Goal: Task Accomplishment & Management: Complete application form

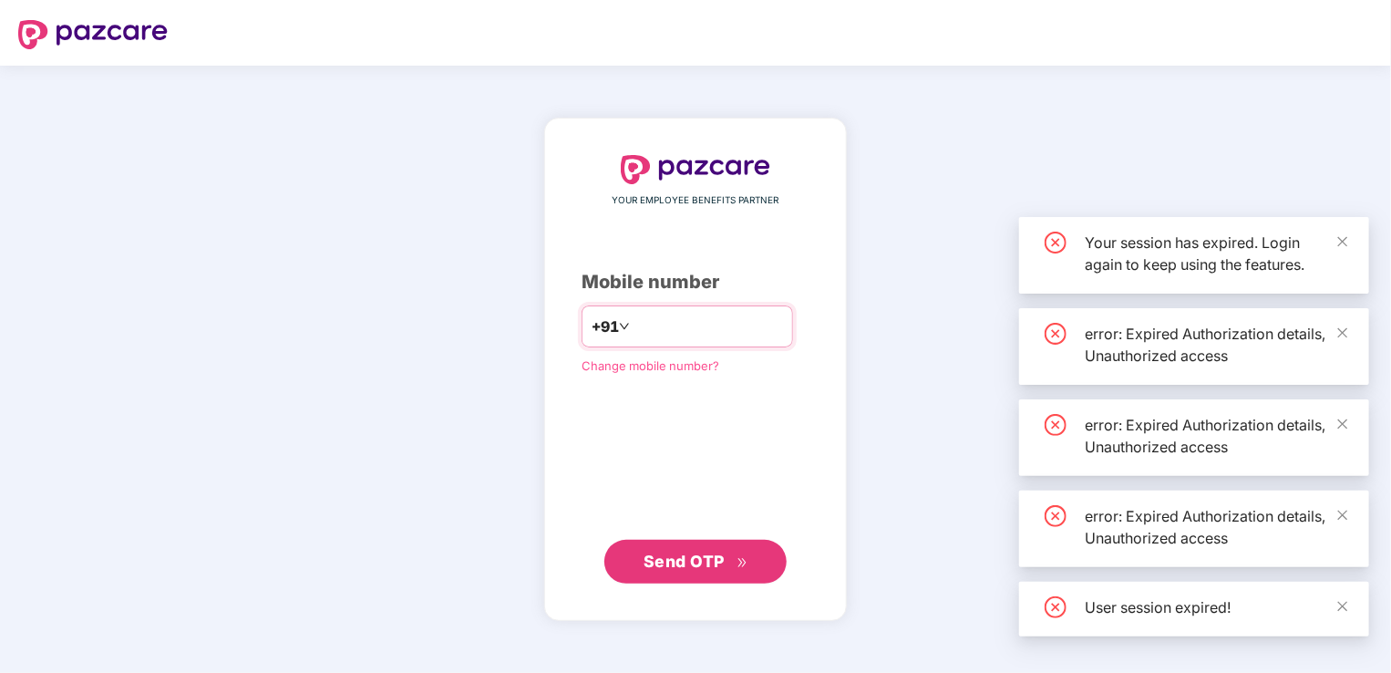
click at [668, 319] on input "number" at bounding box center [708, 326] width 149 height 29
type input "***"
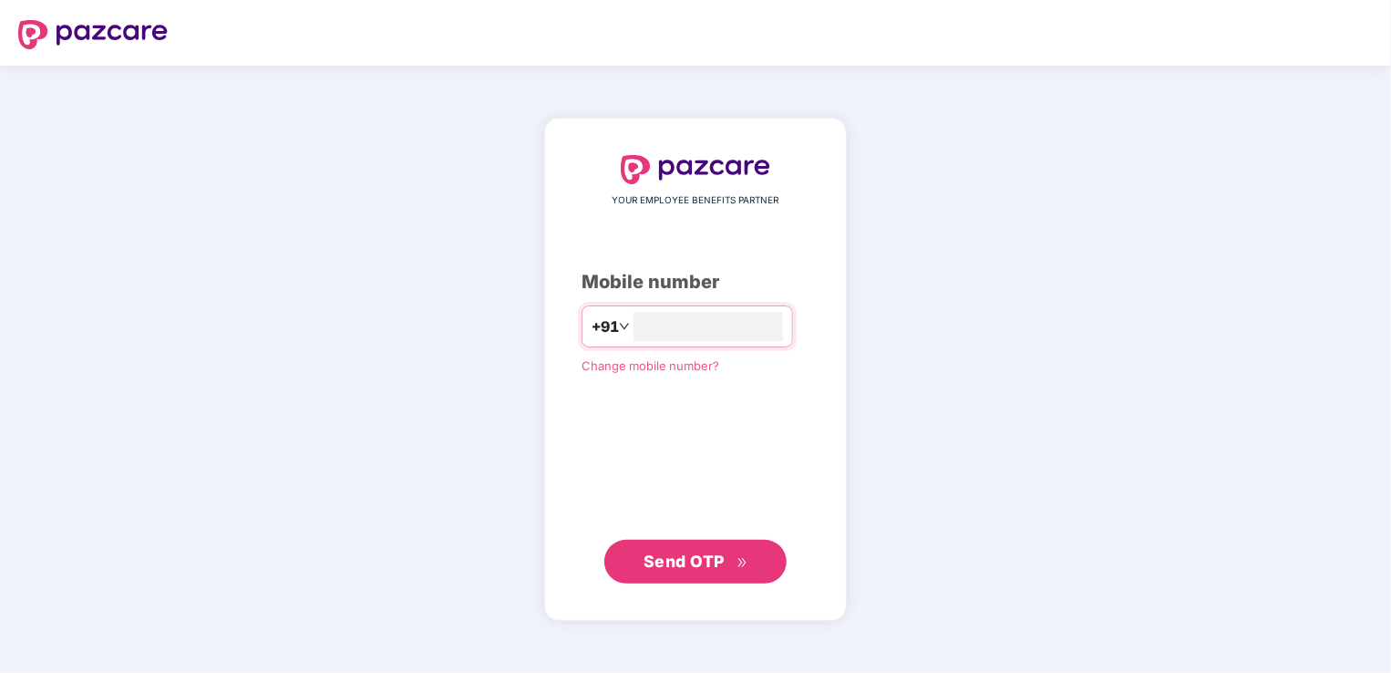
type input "**********"
click at [722, 566] on span "Send OTP" at bounding box center [684, 560] width 81 height 19
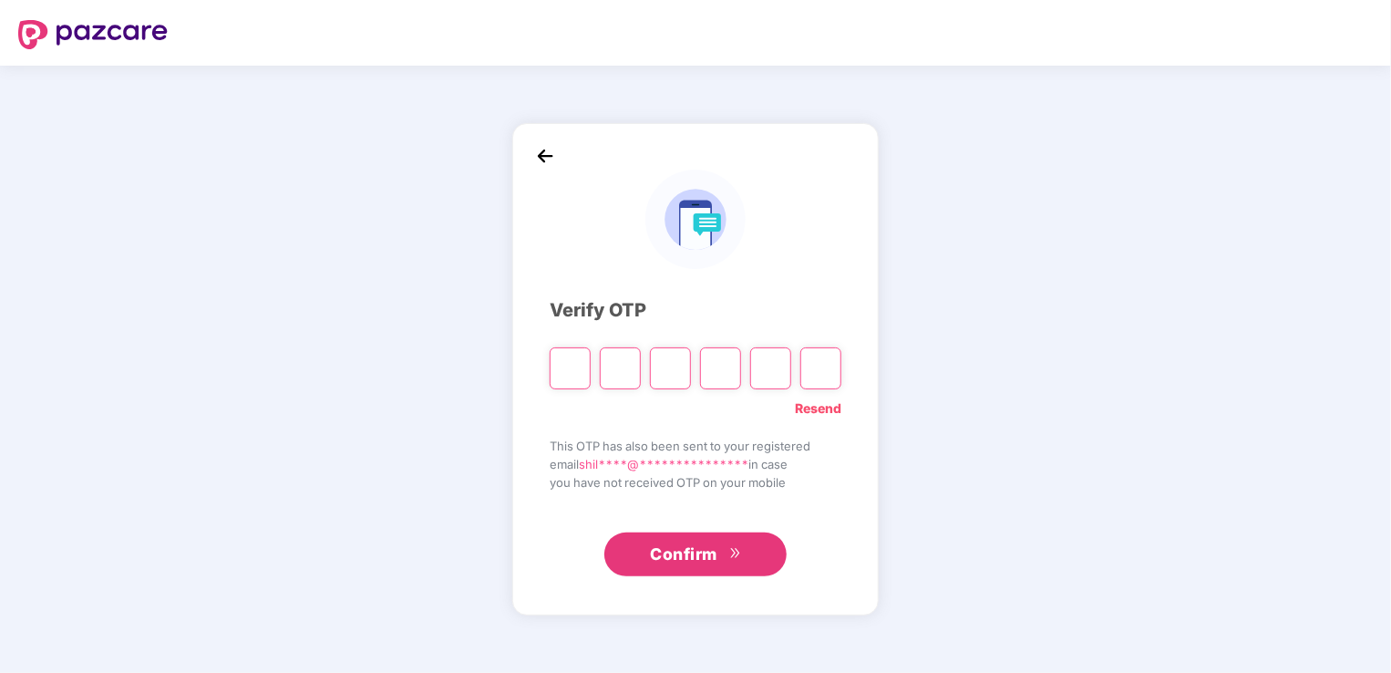
type input "*"
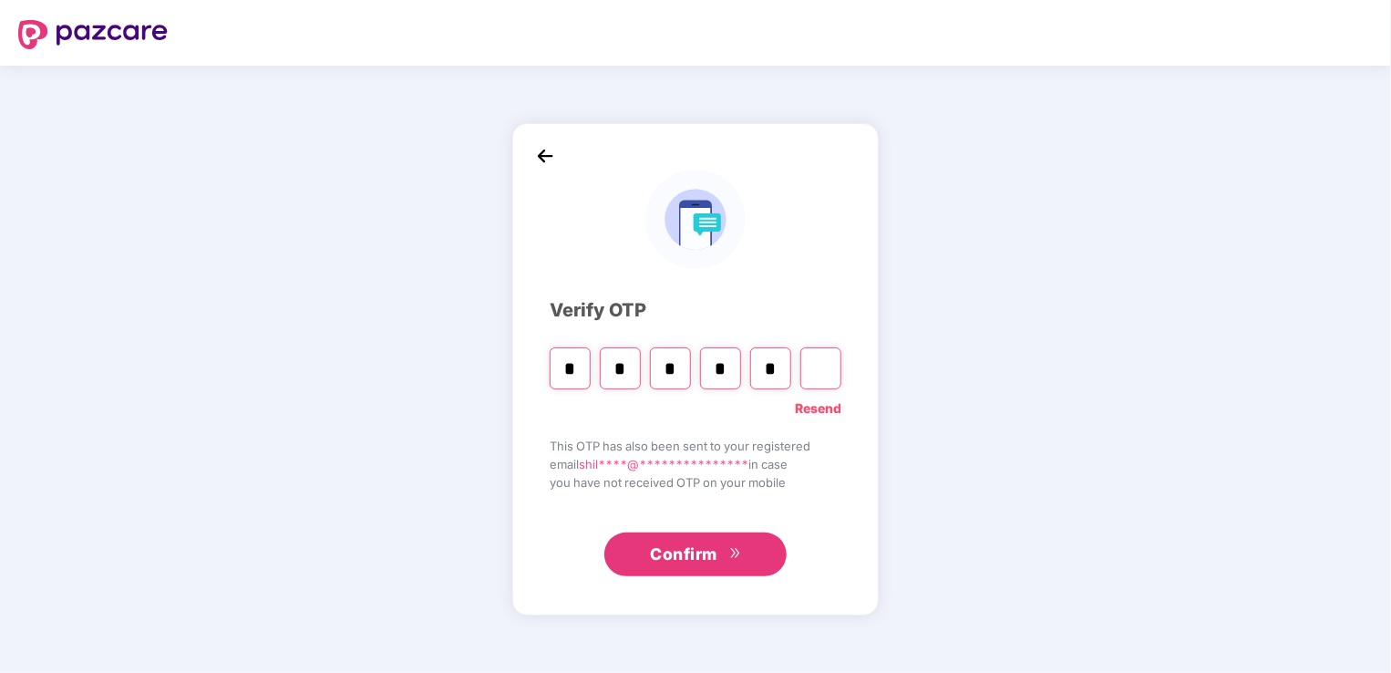
type input "*"
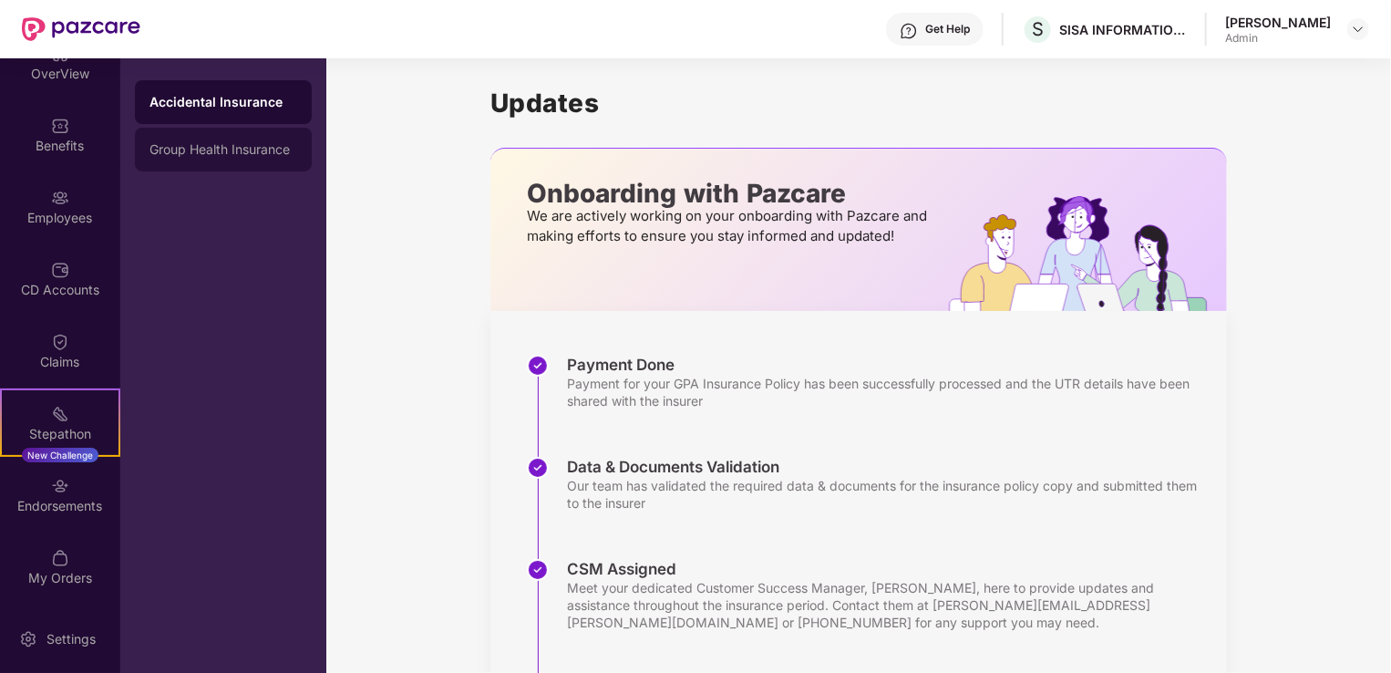
click at [214, 155] on div "Group Health Insurance" at bounding box center [223, 149] width 148 height 15
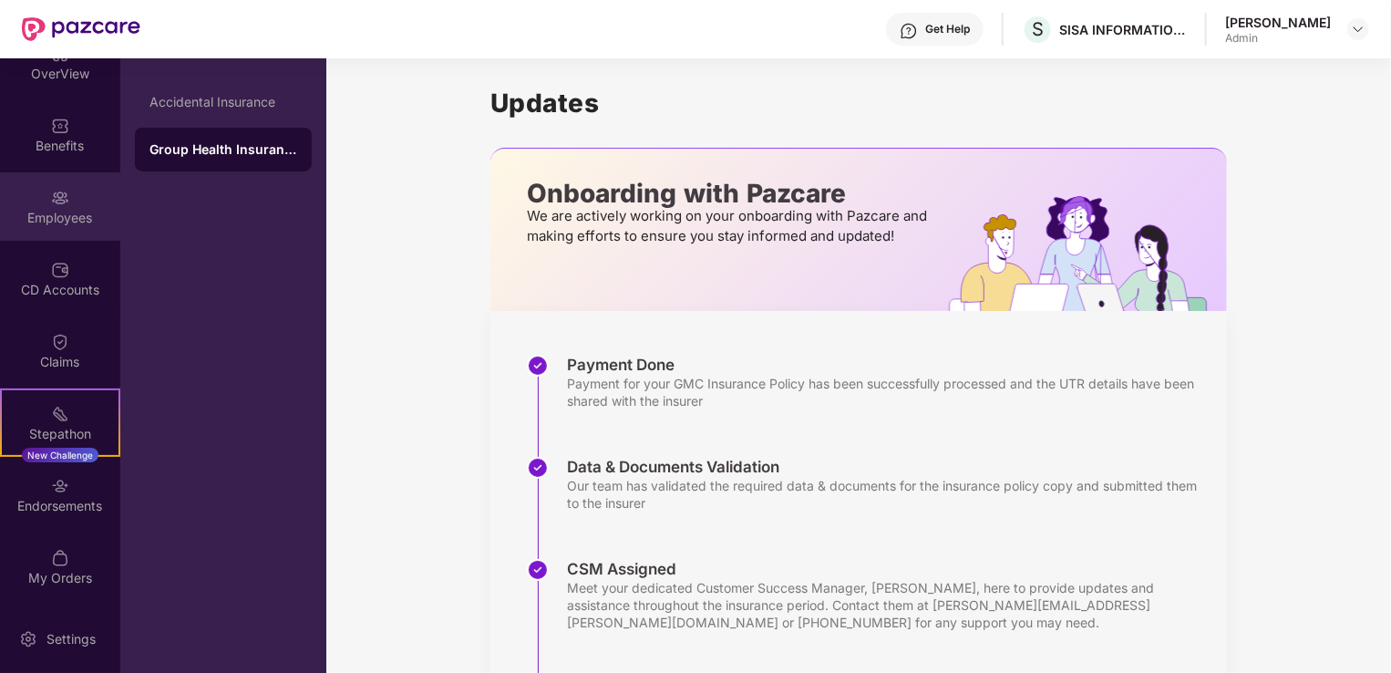
click at [61, 206] on img at bounding box center [60, 198] width 18 height 18
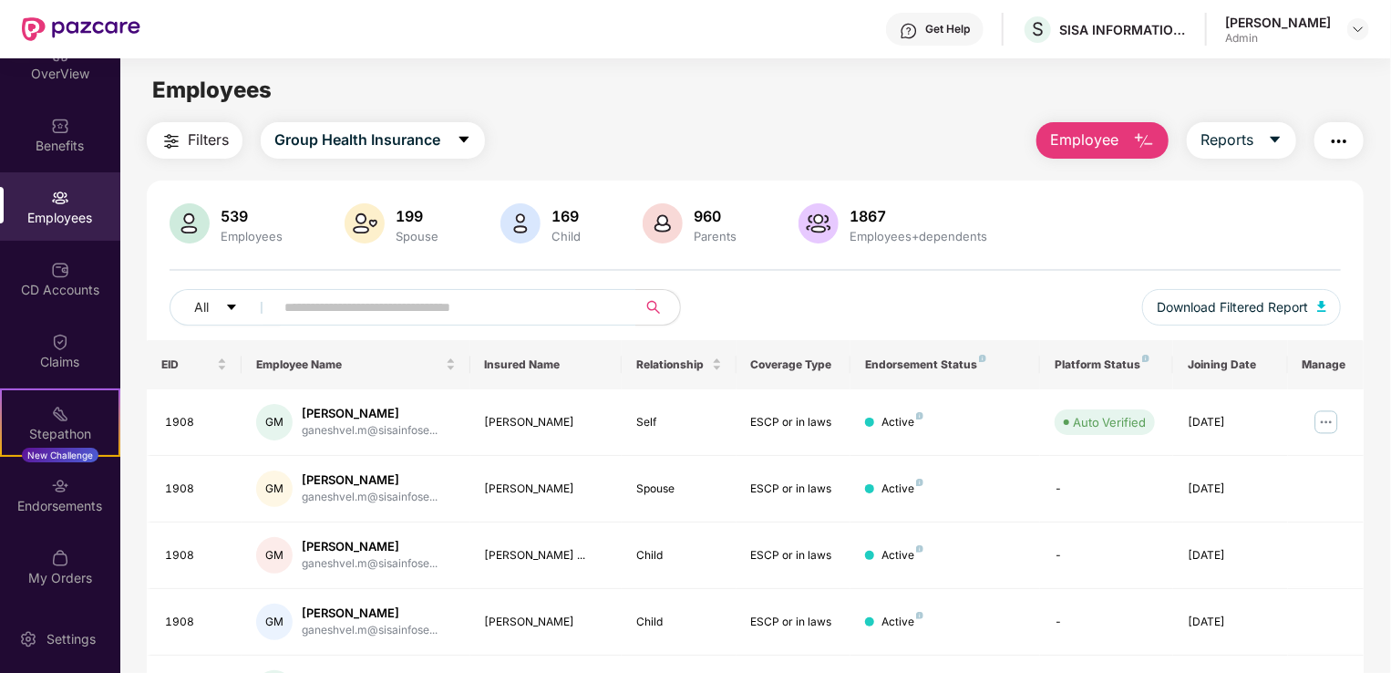
click at [1143, 138] on img "button" at bounding box center [1144, 141] width 22 height 22
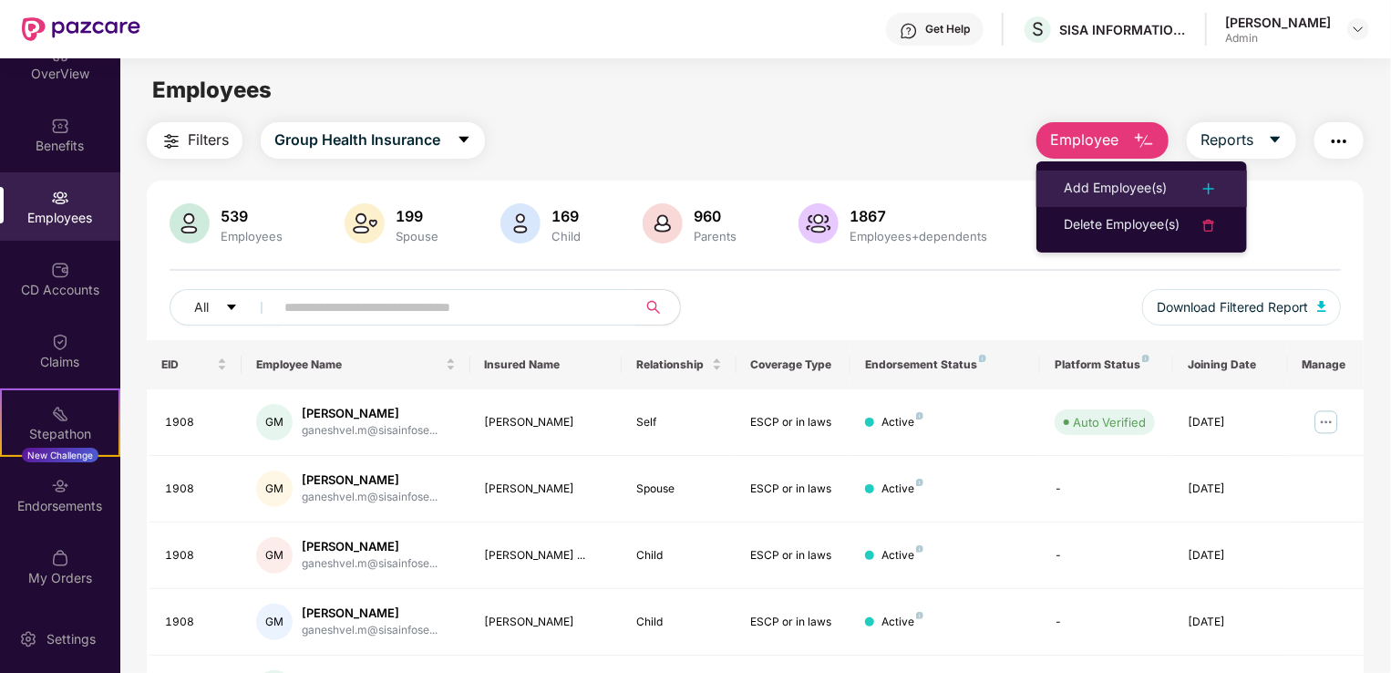
click at [1213, 191] on img at bounding box center [1209, 189] width 22 height 22
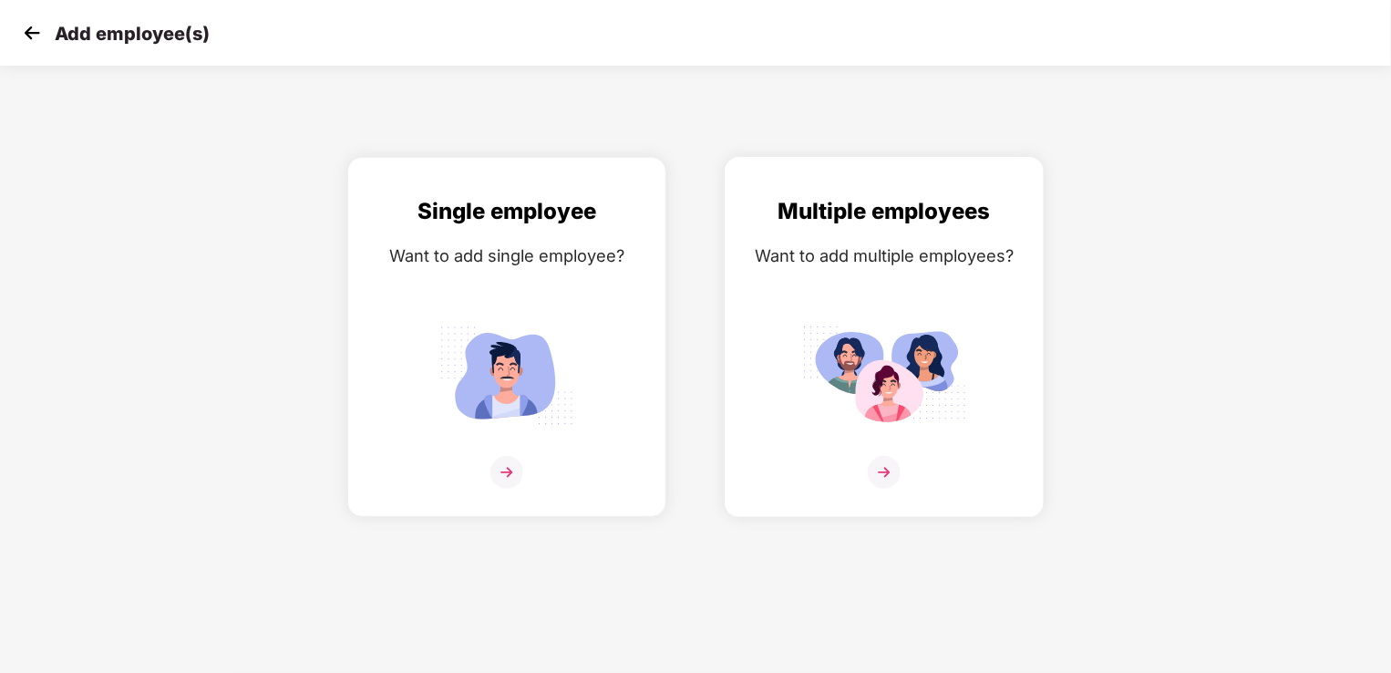
click at [881, 475] on img at bounding box center [884, 472] width 33 height 33
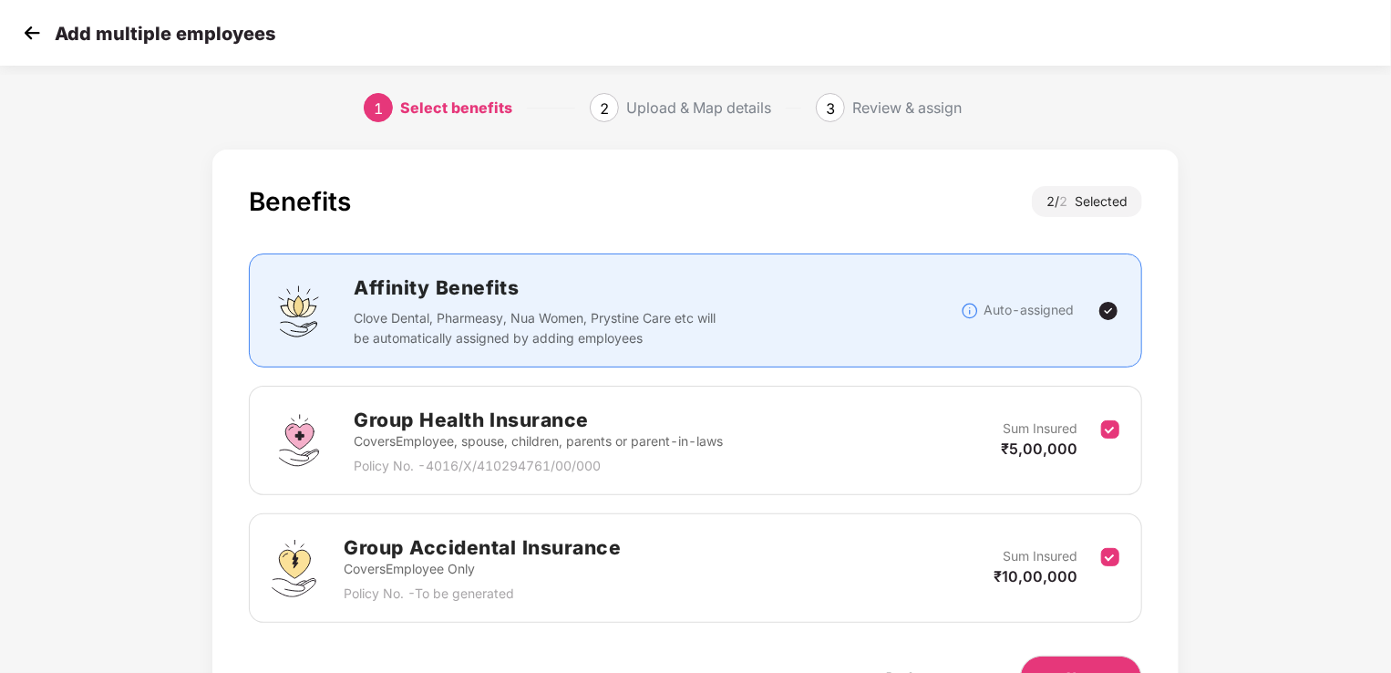
scroll to position [91, 0]
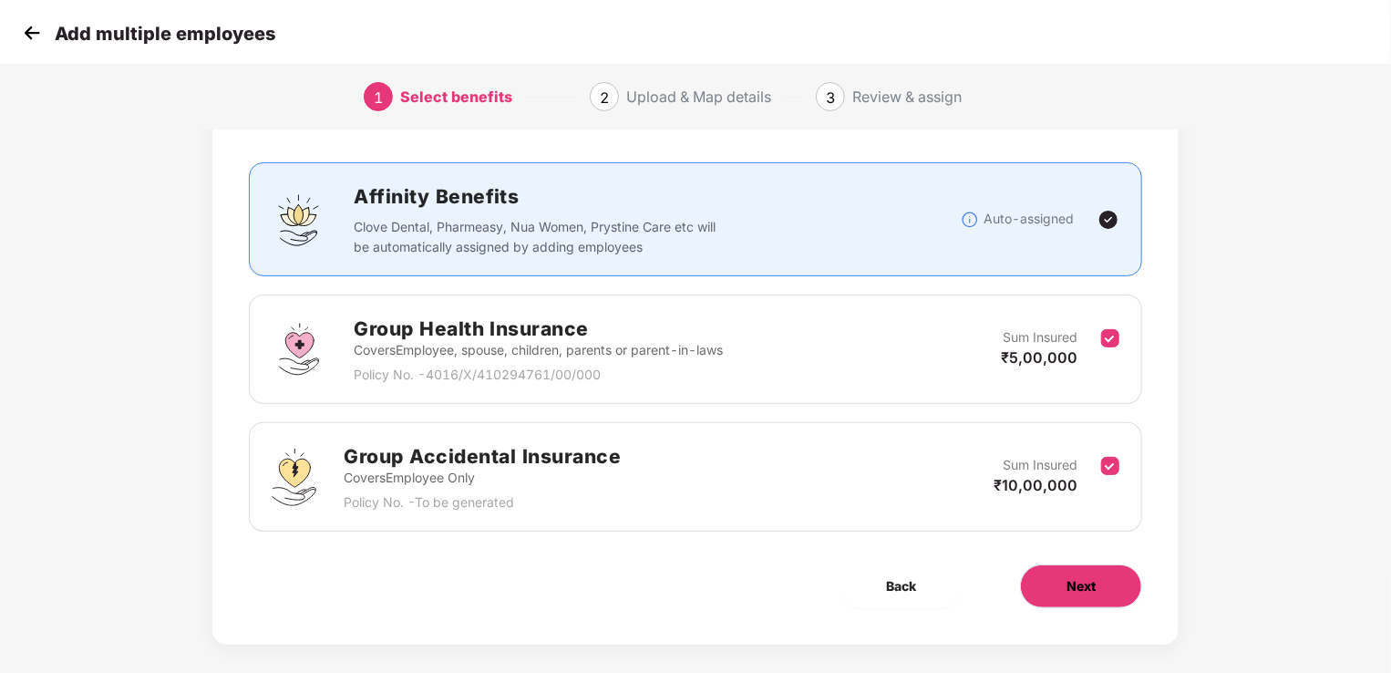
click at [1072, 582] on span "Next" at bounding box center [1080, 586] width 29 height 20
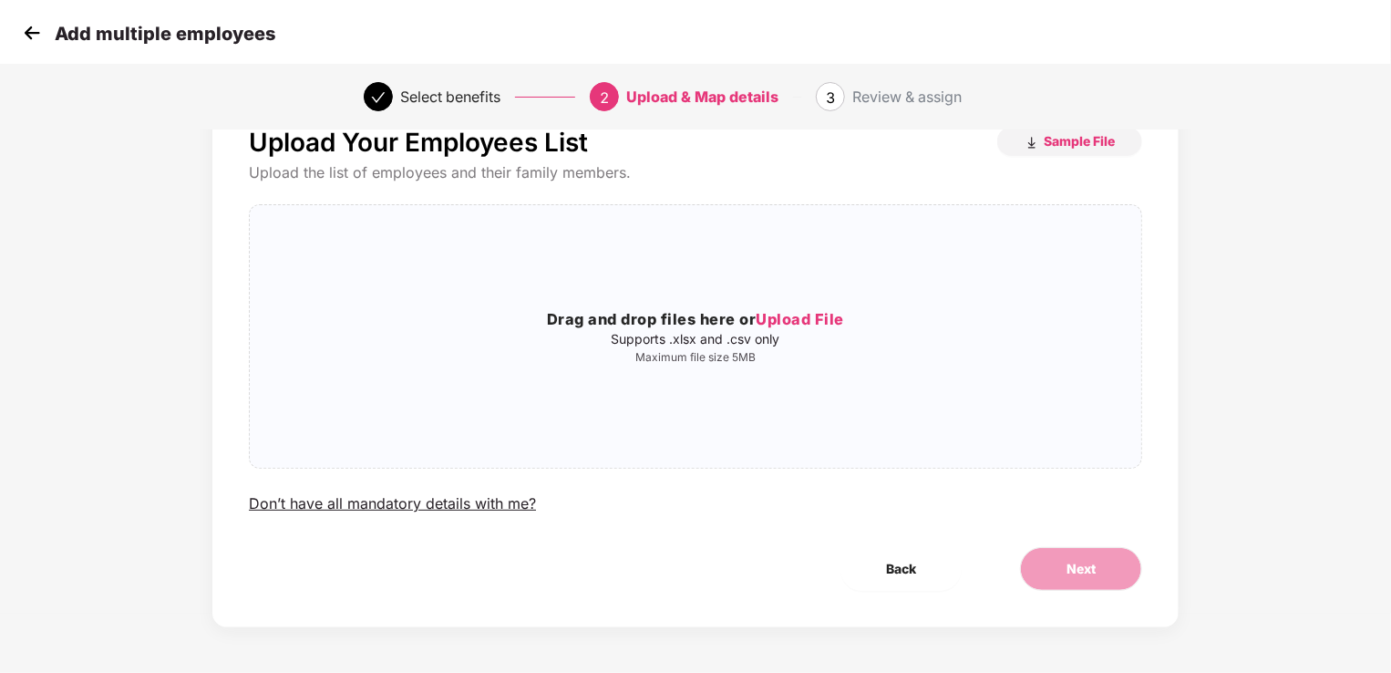
scroll to position [0, 0]
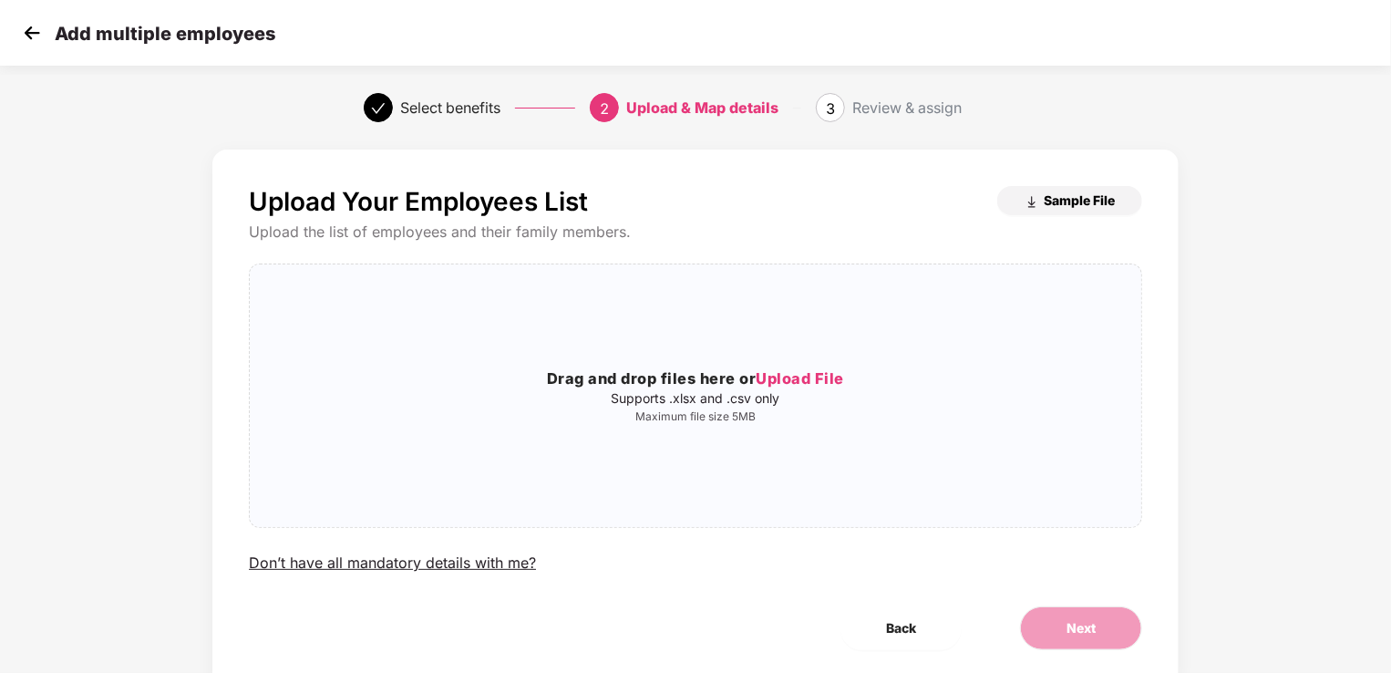
click at [1074, 198] on span "Sample File" at bounding box center [1079, 199] width 71 height 17
click at [813, 381] on span "Upload File" at bounding box center [800, 378] width 88 height 18
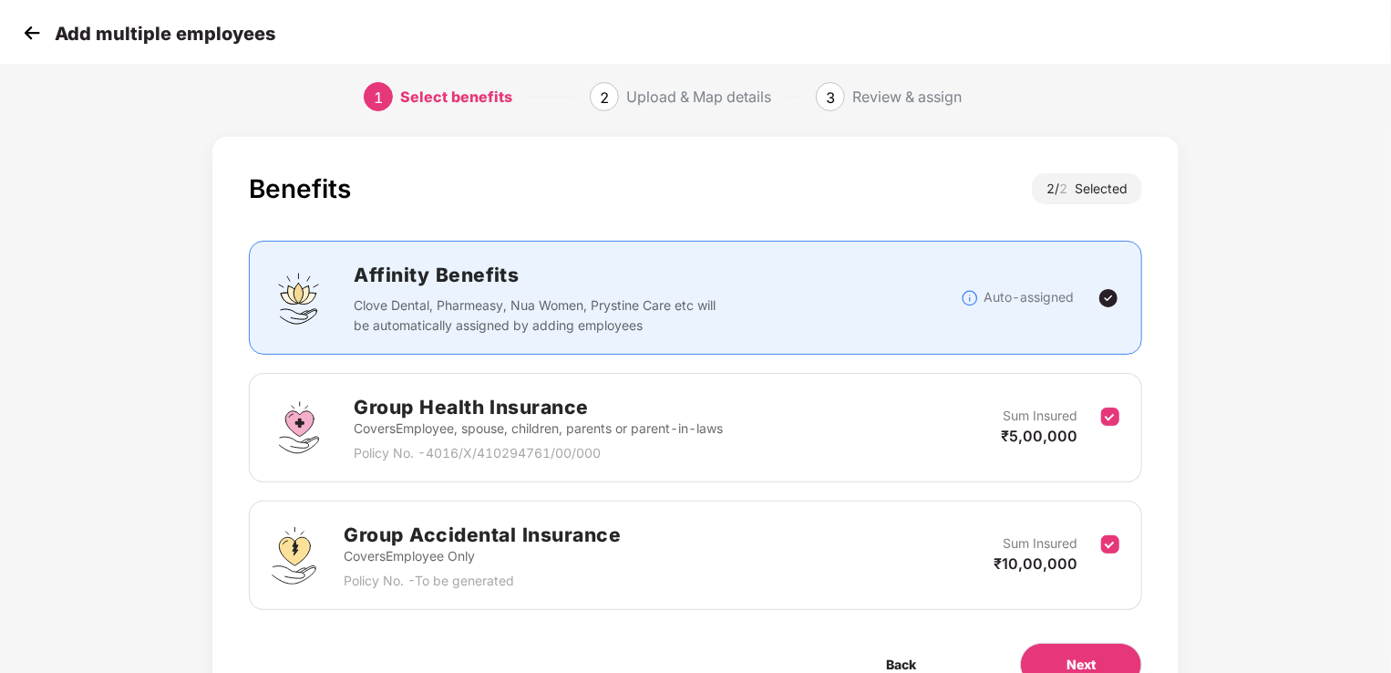
scroll to position [107, 0]
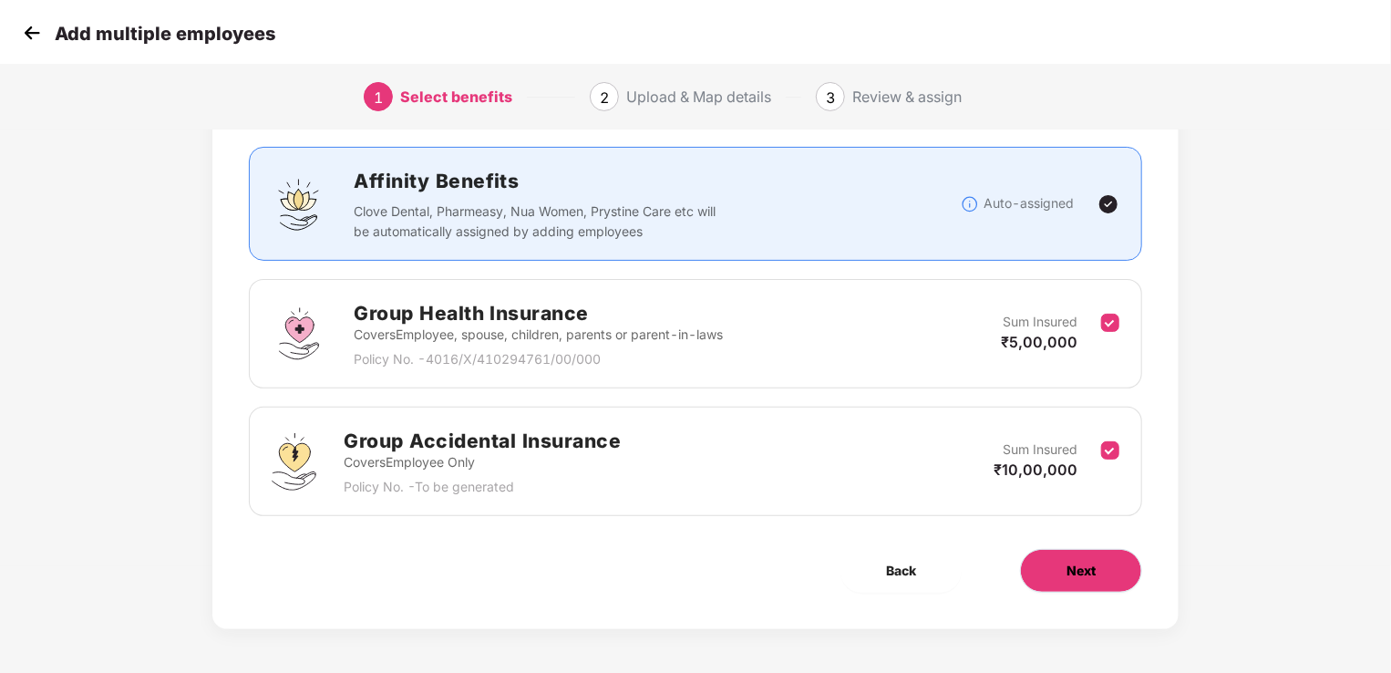
click at [1094, 564] on span "Next" at bounding box center [1080, 571] width 29 height 20
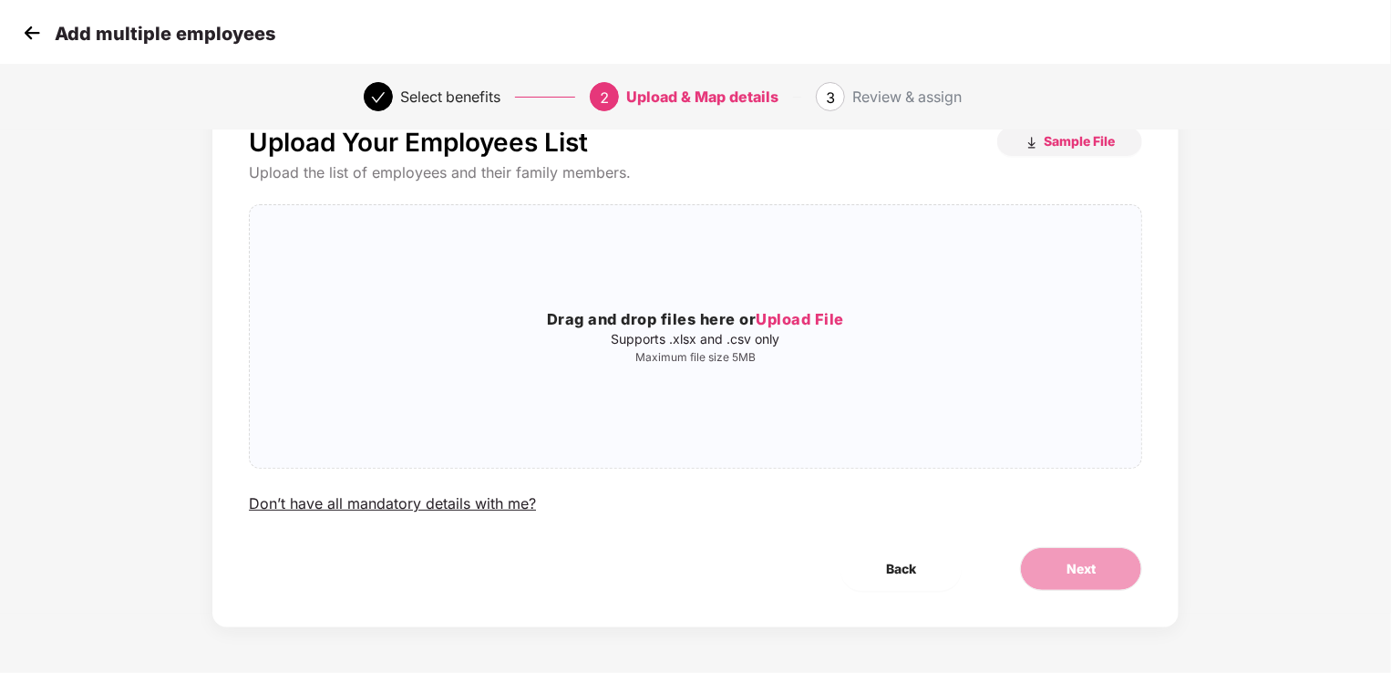
scroll to position [0, 0]
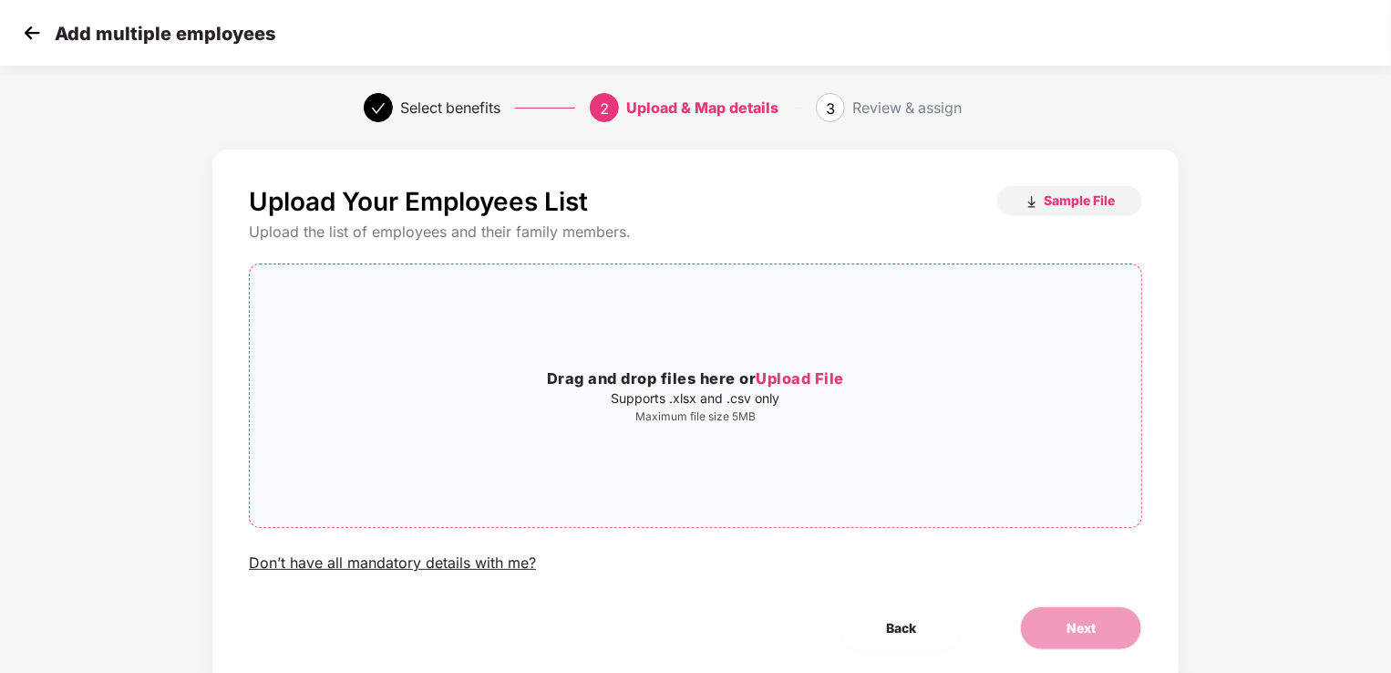
click at [795, 383] on span "Upload File" at bounding box center [800, 378] width 88 height 18
click at [22, 31] on img at bounding box center [31, 32] width 27 height 27
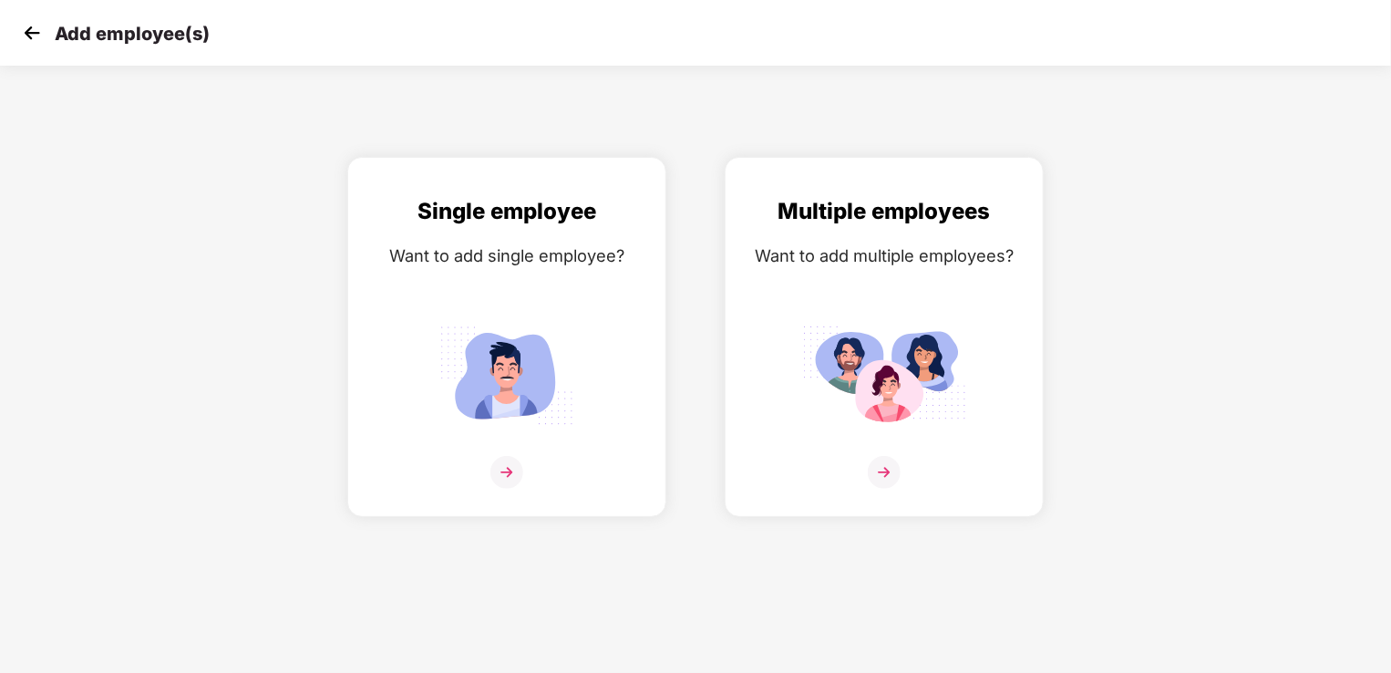
click at [22, 31] on img at bounding box center [31, 32] width 27 height 27
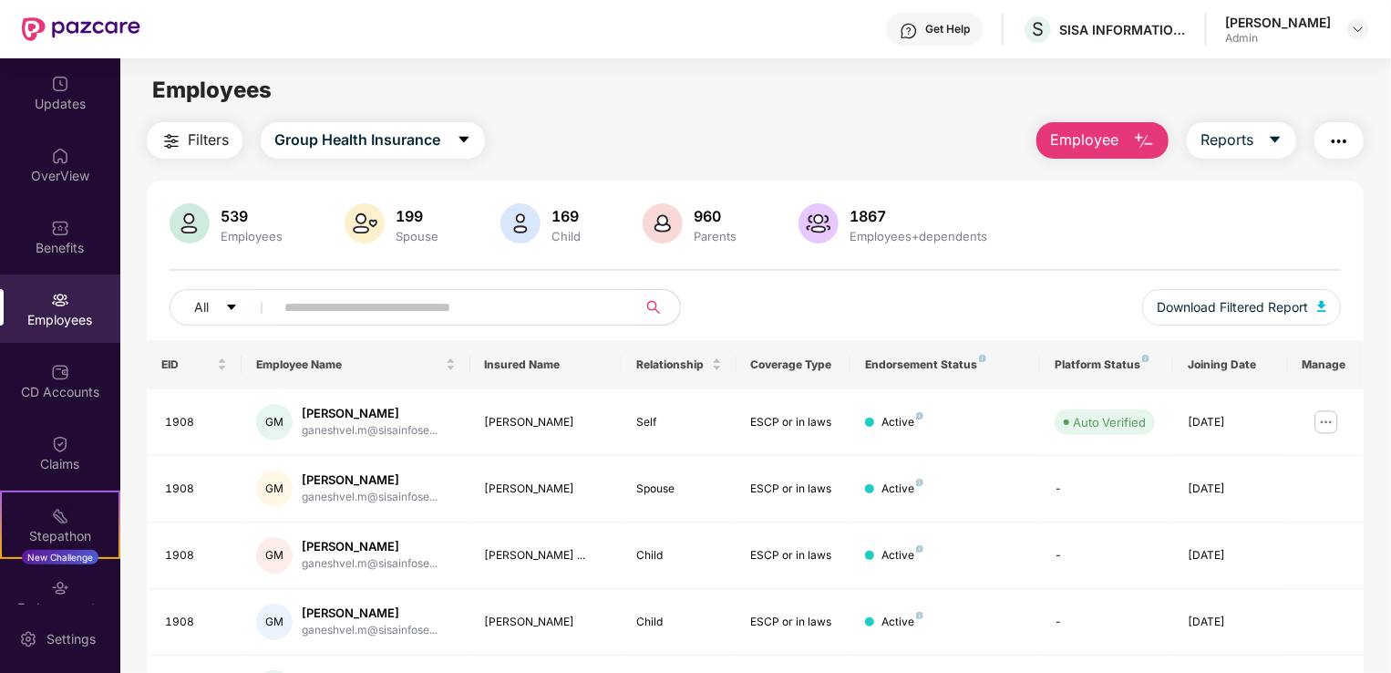
click at [1143, 141] on img "button" at bounding box center [1144, 141] width 22 height 22
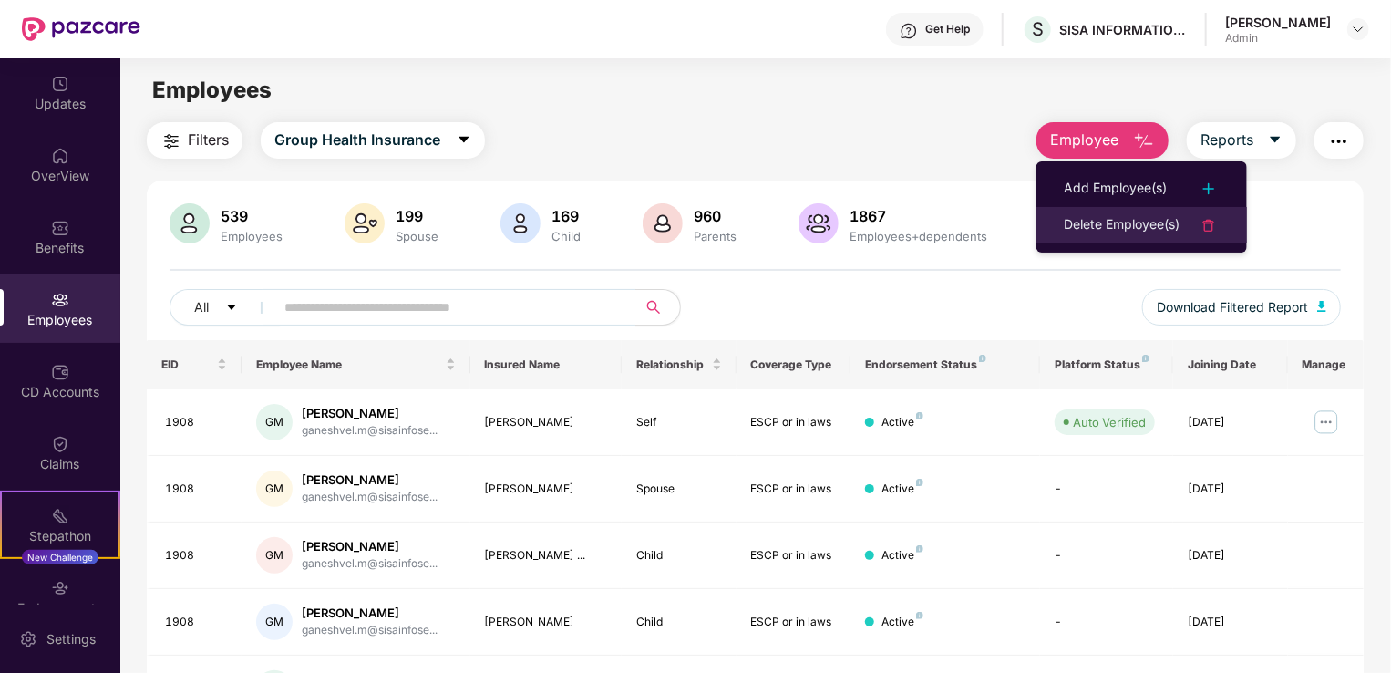
click at [1209, 224] on img at bounding box center [1209, 225] width 22 height 22
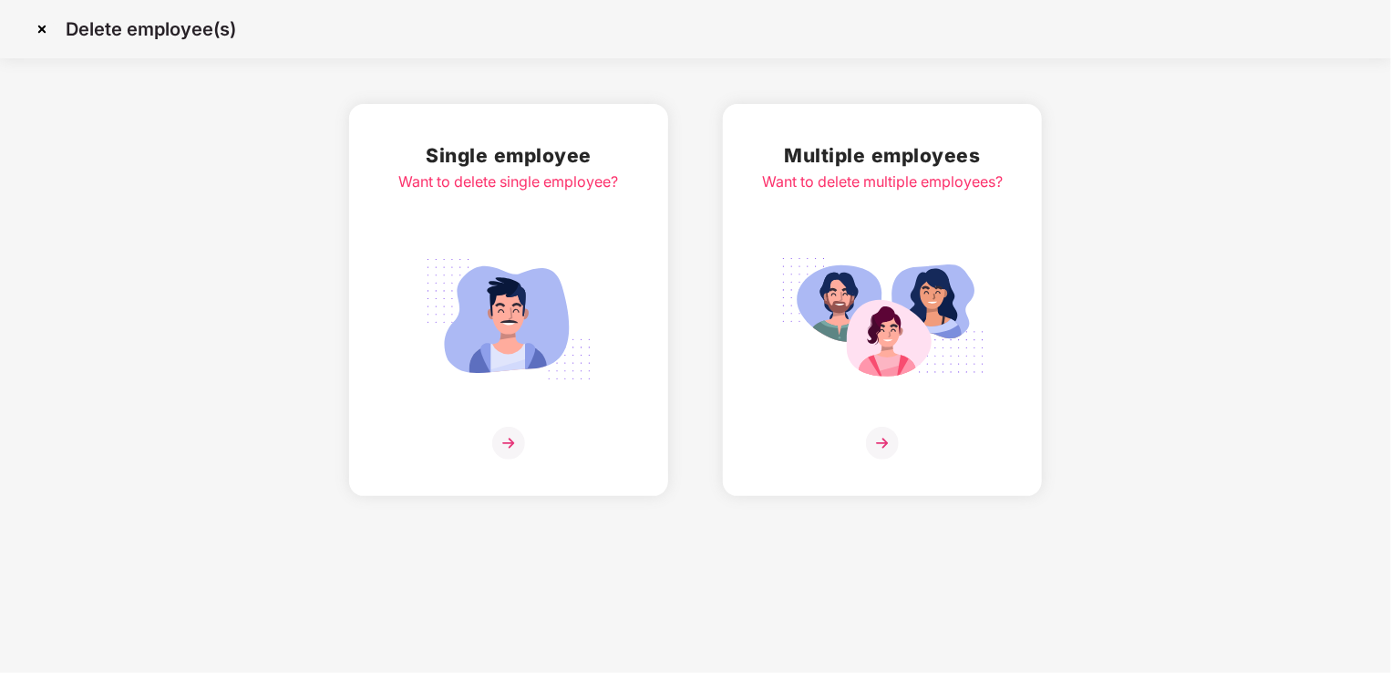
click at [869, 276] on img at bounding box center [882, 319] width 204 height 142
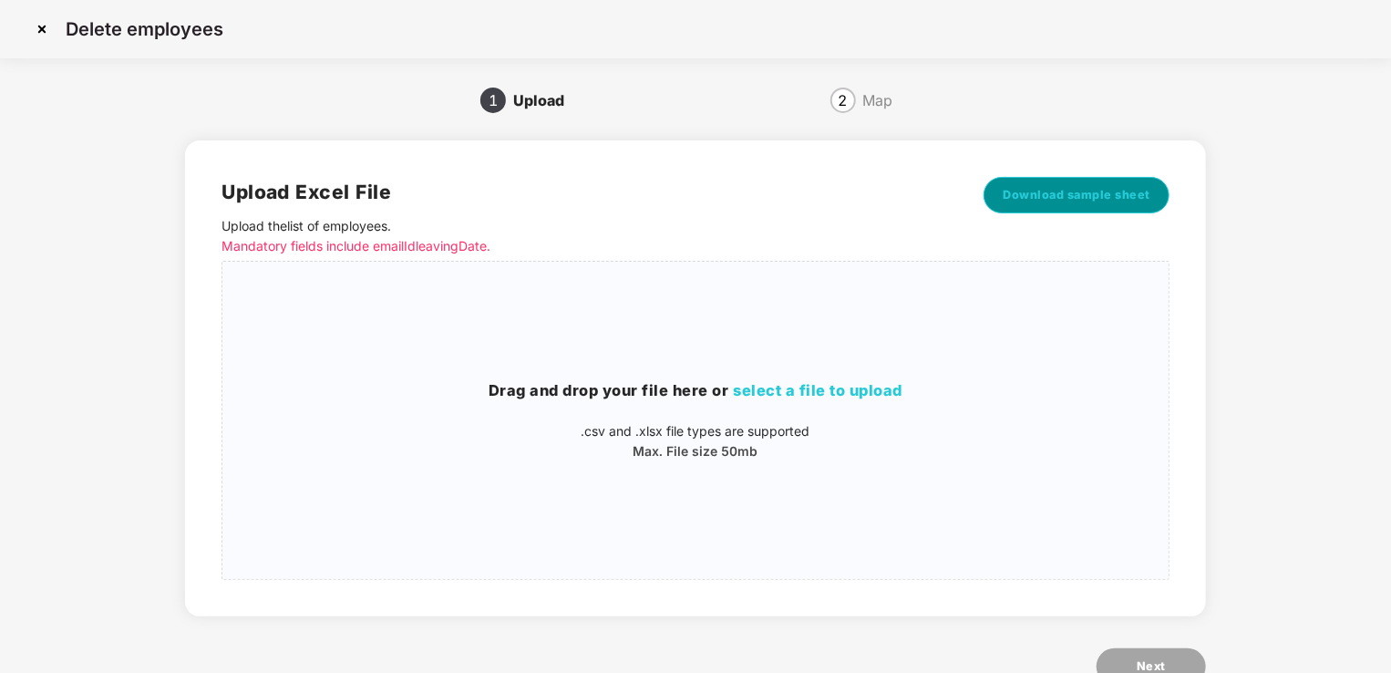
click at [1098, 193] on span "Download sample sheet" at bounding box center [1077, 195] width 148 height 18
click at [1307, 283] on div "1 Upload 2 Map Upload Excel File Upload the list of employees . Mandatory field…" at bounding box center [695, 408] width 1336 height 644
click at [779, 388] on span "select a file to upload" at bounding box center [819, 390] width 170 height 18
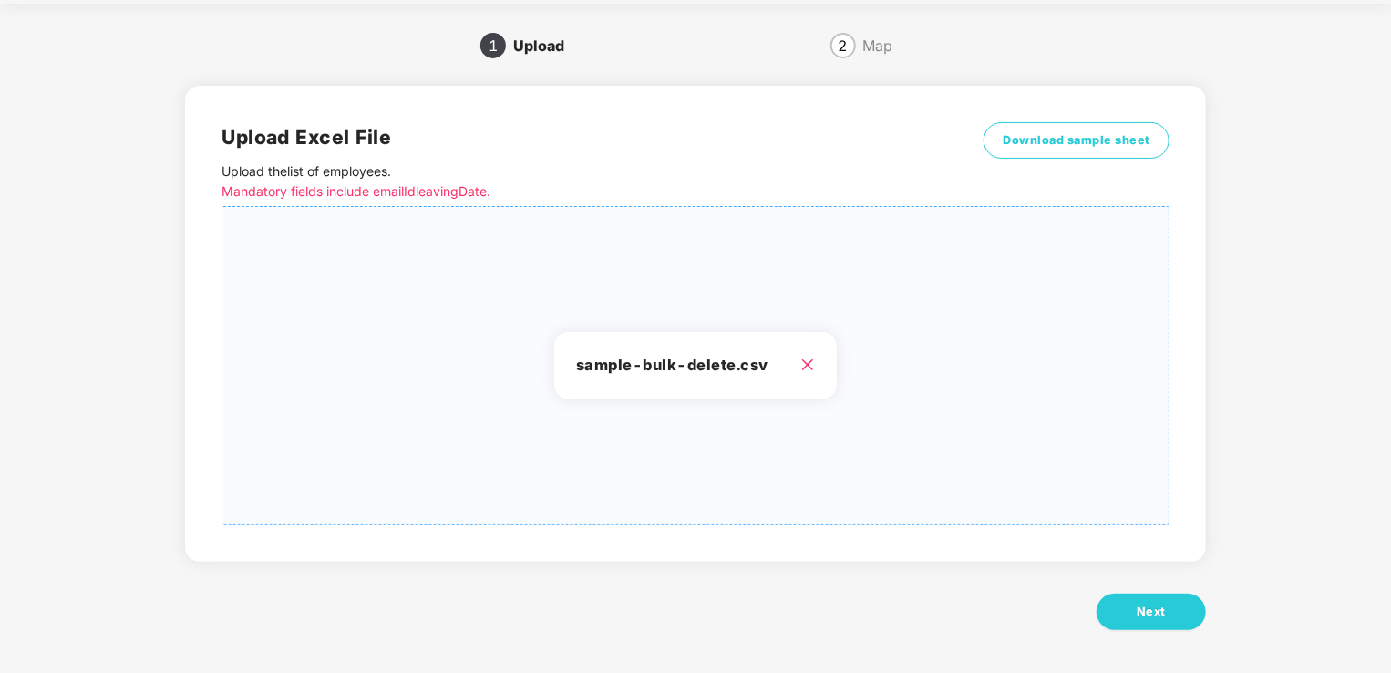
scroll to position [57, 0]
click at [1141, 610] on span "Next" at bounding box center [1151, 610] width 29 height 18
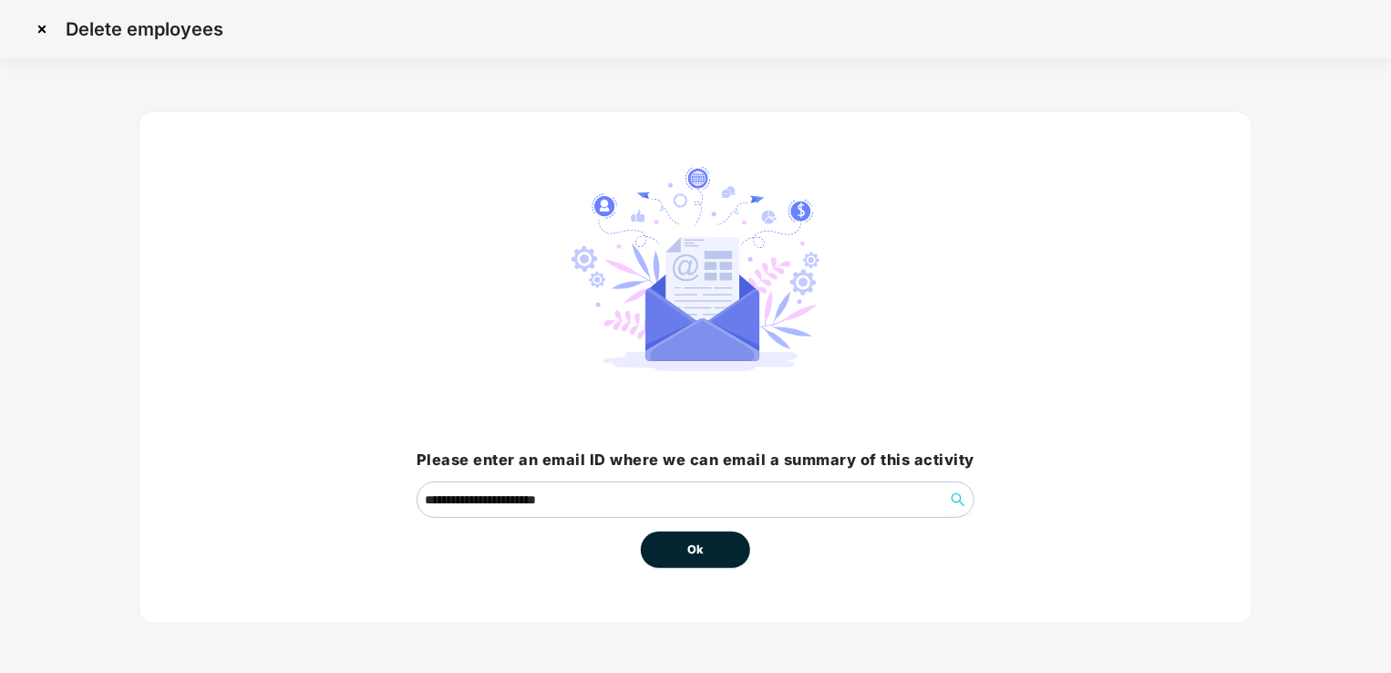
click at [728, 550] on button "Ok" at bounding box center [695, 549] width 109 height 36
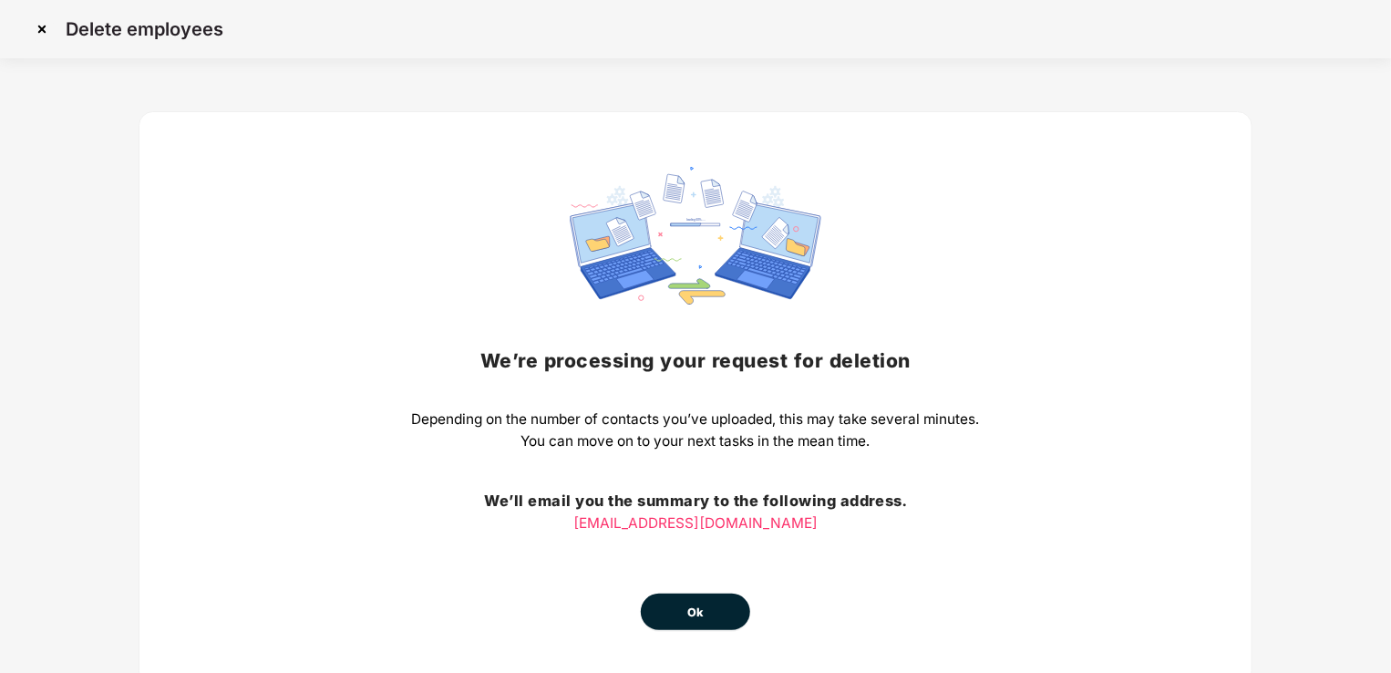
click at [696, 607] on span "Ok" at bounding box center [695, 612] width 16 height 18
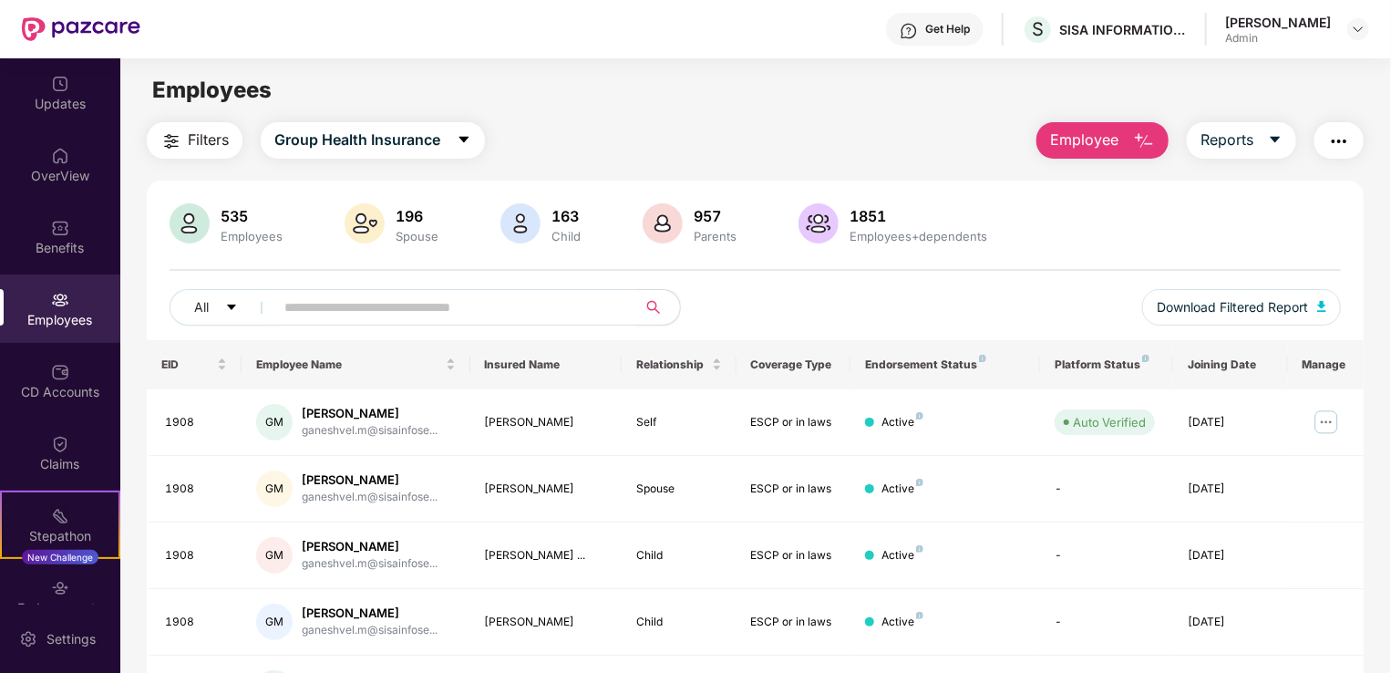
click at [1142, 131] on img "button" at bounding box center [1144, 141] width 22 height 22
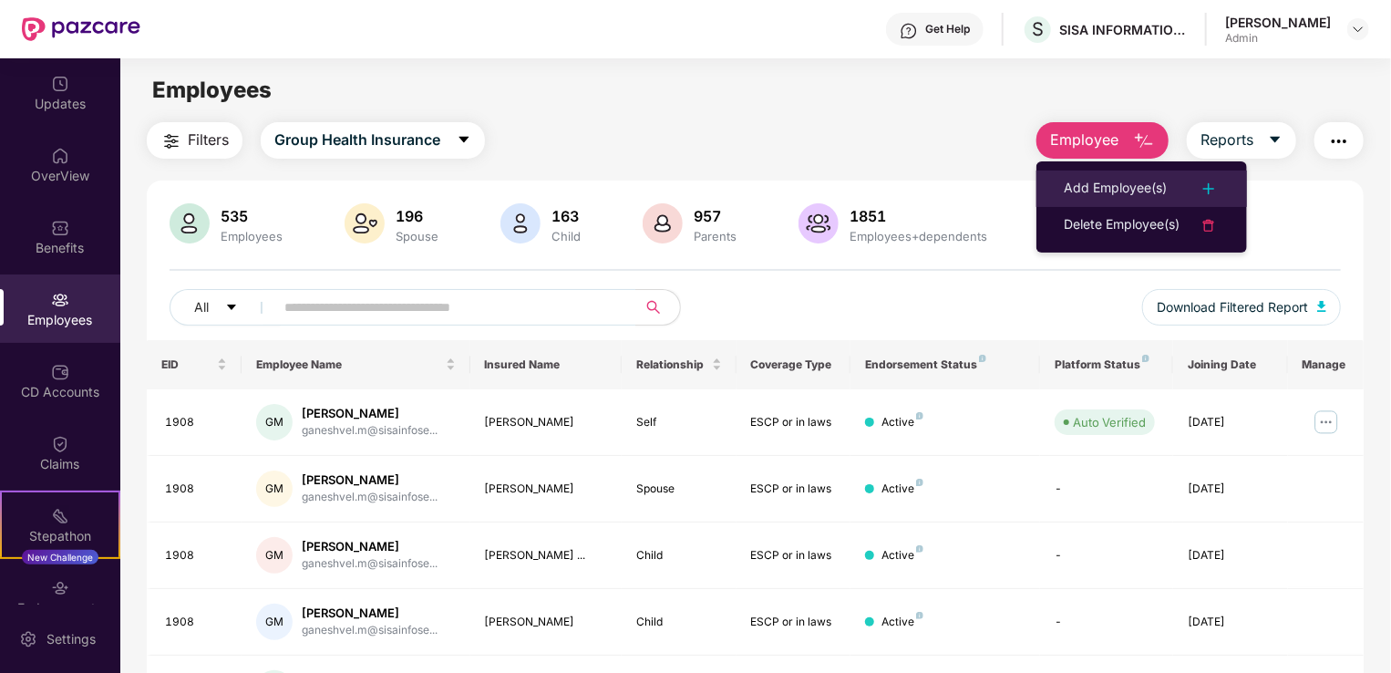
click at [1211, 186] on img at bounding box center [1209, 189] width 22 height 22
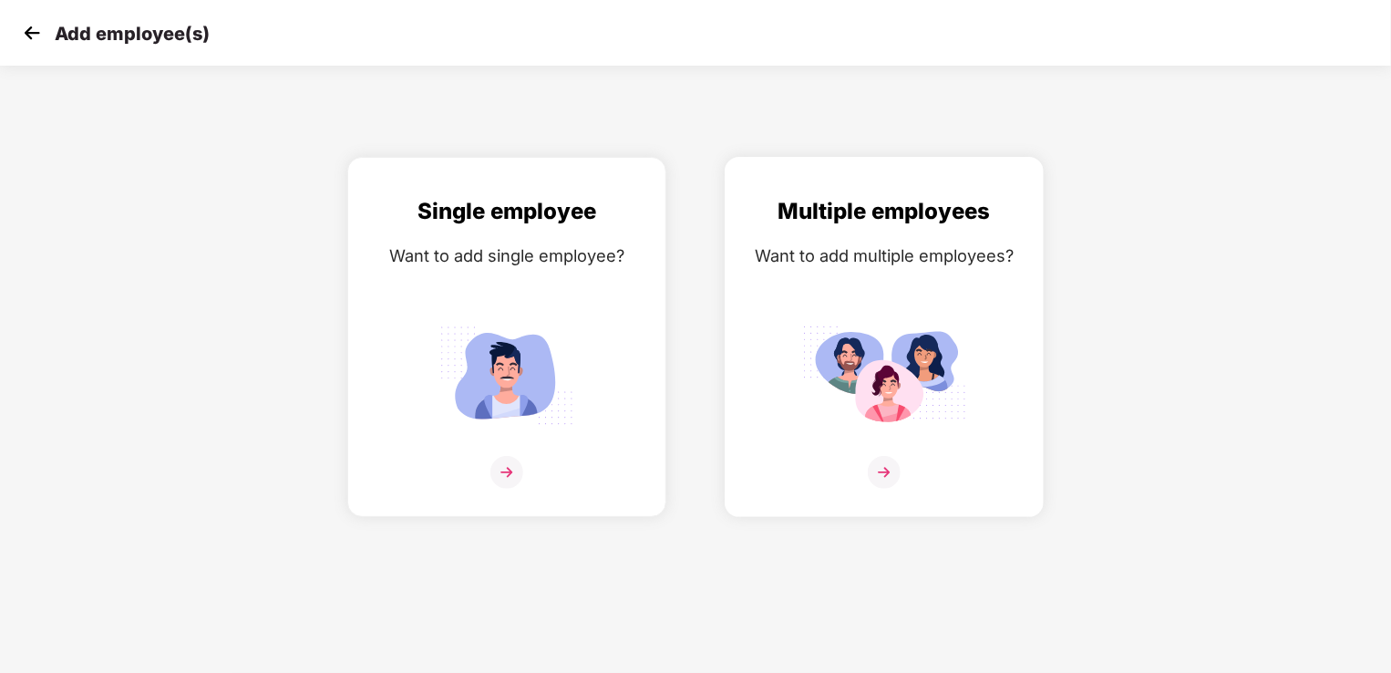
click at [857, 410] on img at bounding box center [884, 375] width 164 height 114
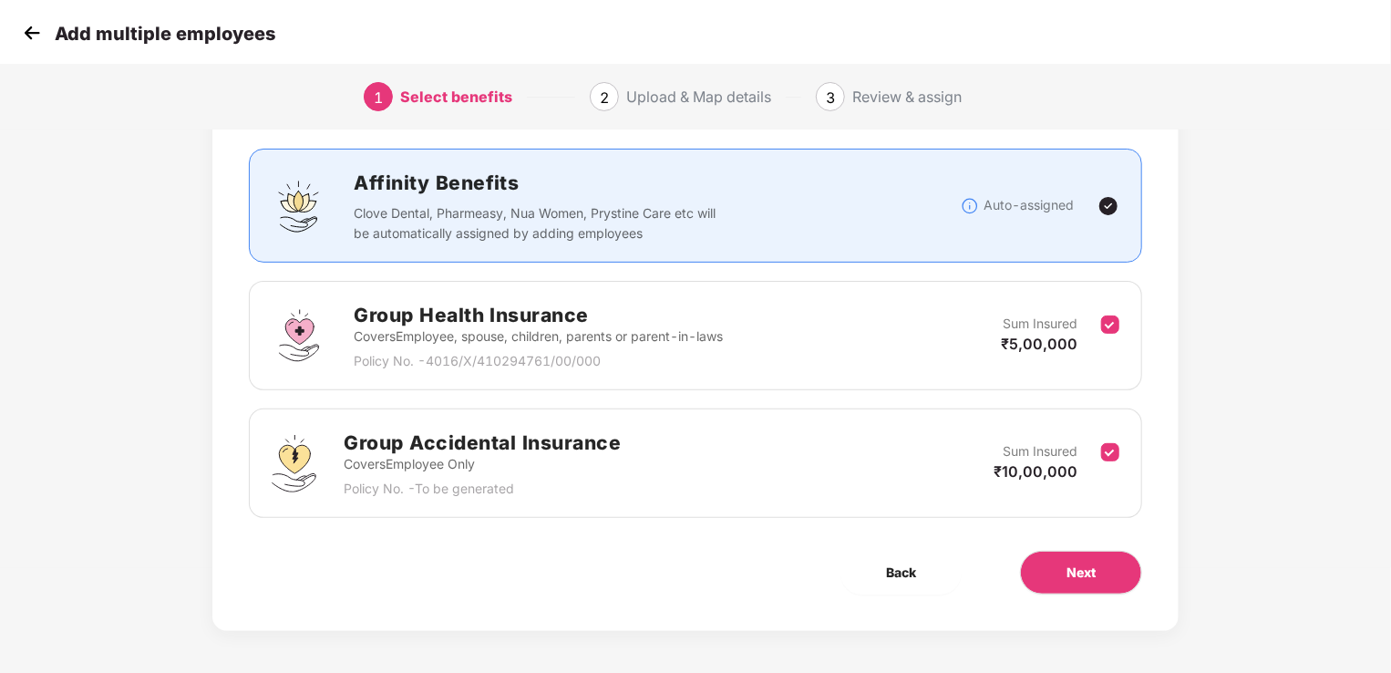
scroll to position [107, 0]
click at [1089, 565] on span "Next" at bounding box center [1080, 571] width 29 height 20
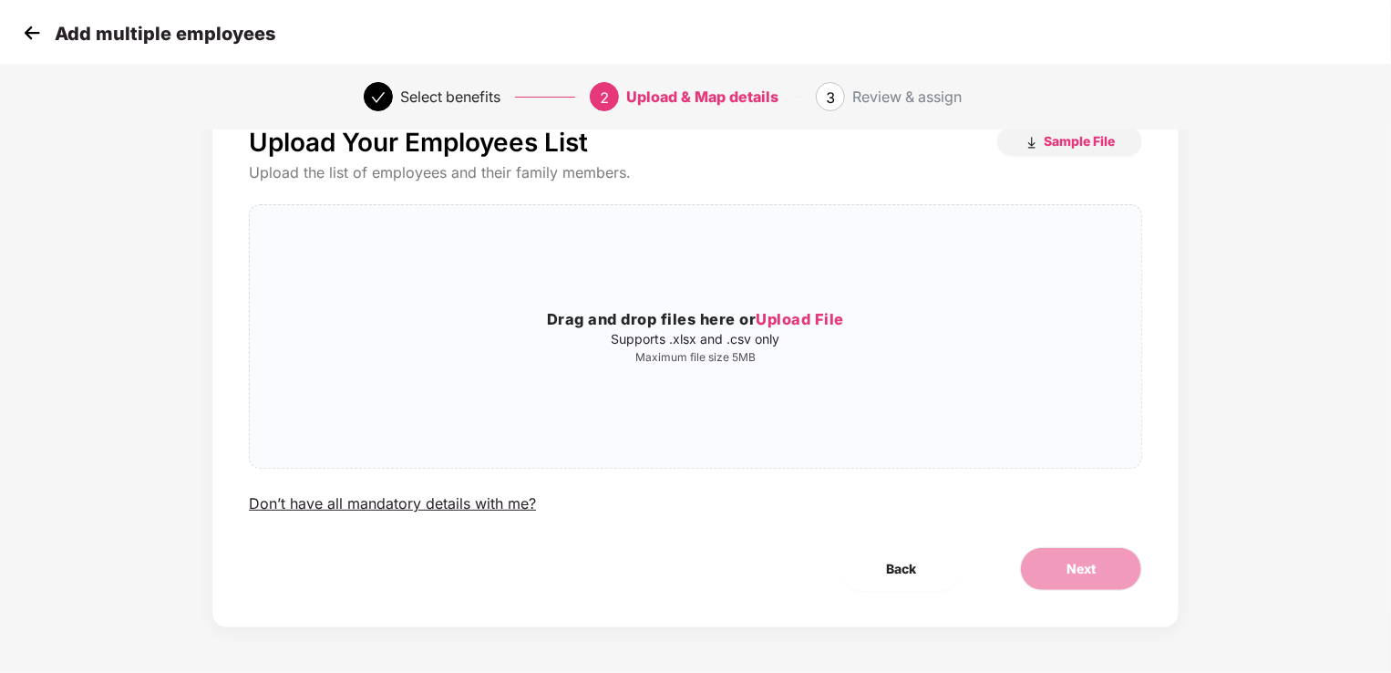
scroll to position [0, 0]
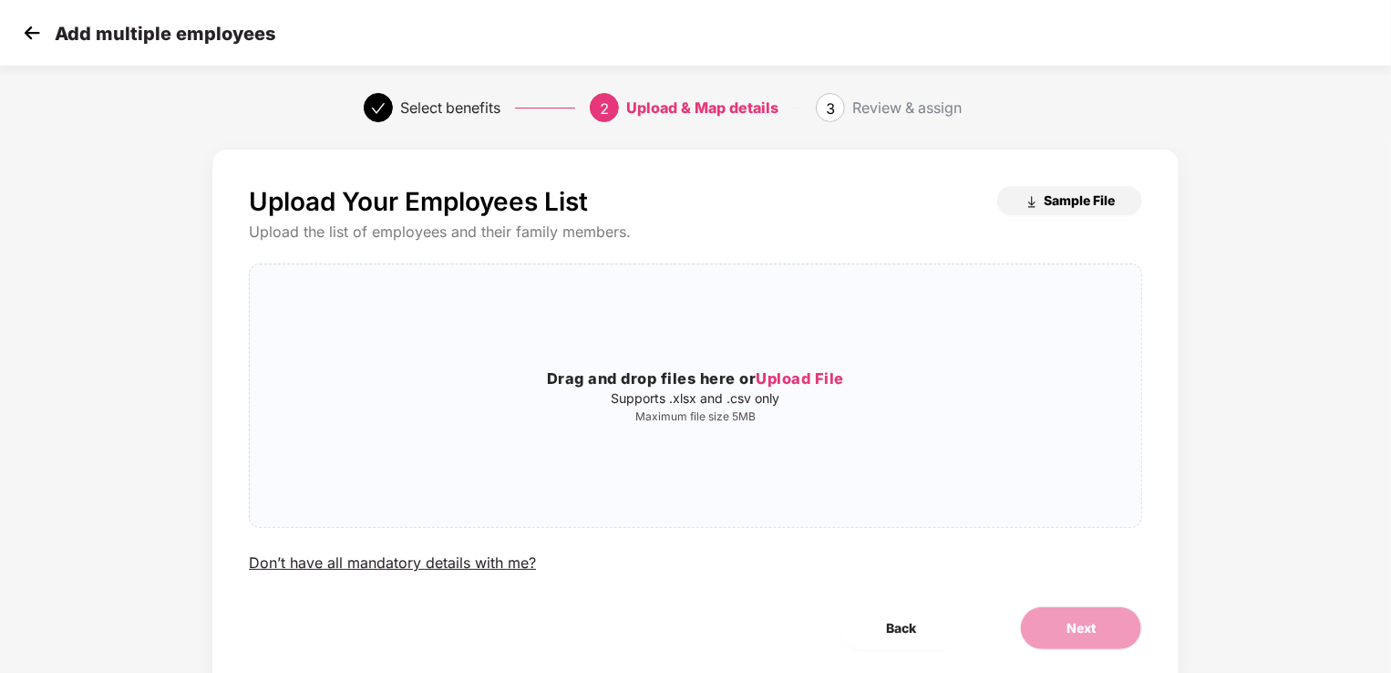
click at [1058, 200] on span "Sample File" at bounding box center [1079, 199] width 71 height 17
click at [798, 378] on span "Upload File" at bounding box center [800, 378] width 88 height 18
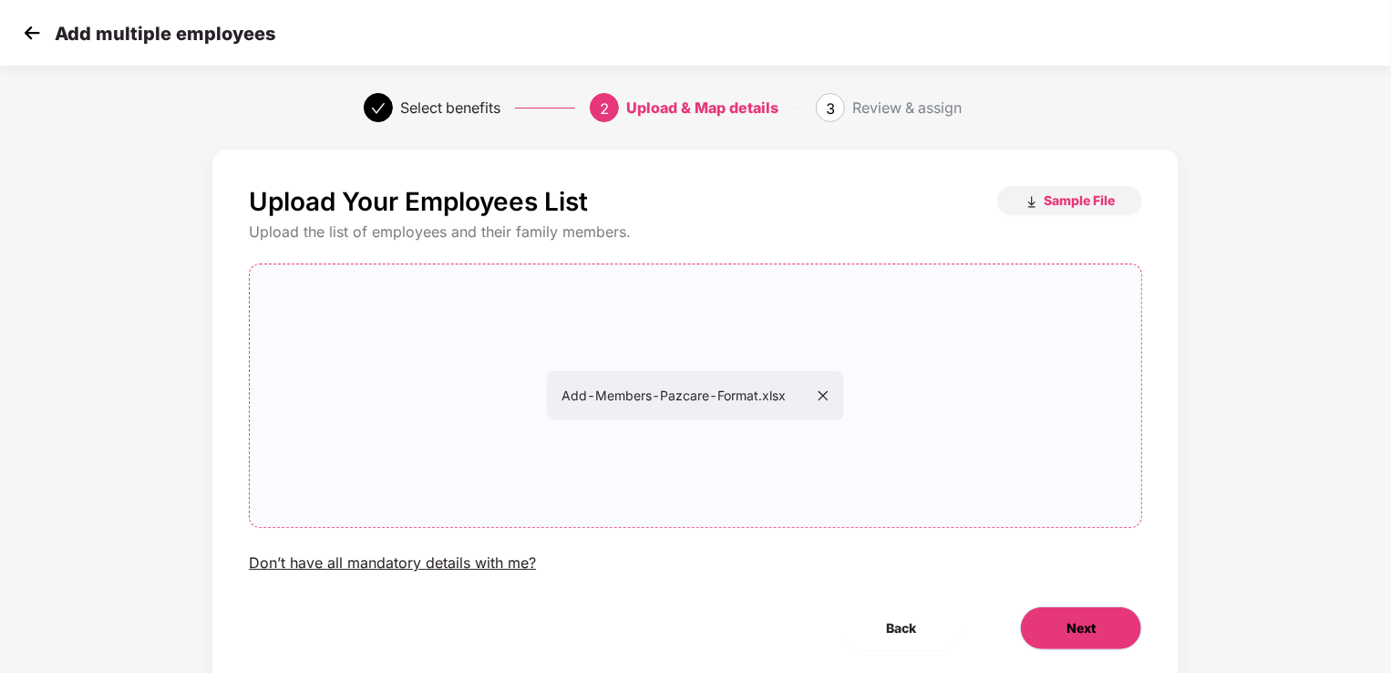
click at [1062, 622] on button "Next" at bounding box center [1081, 628] width 122 height 44
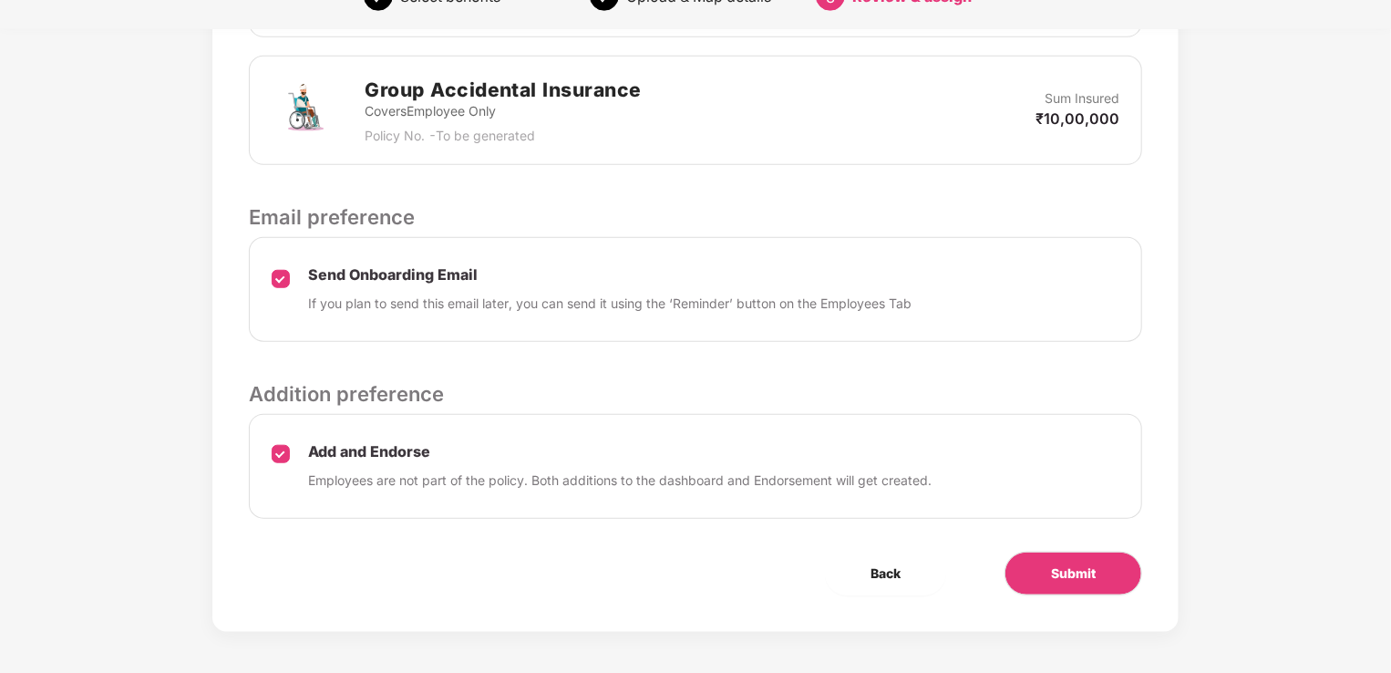
scroll to position [645, 0]
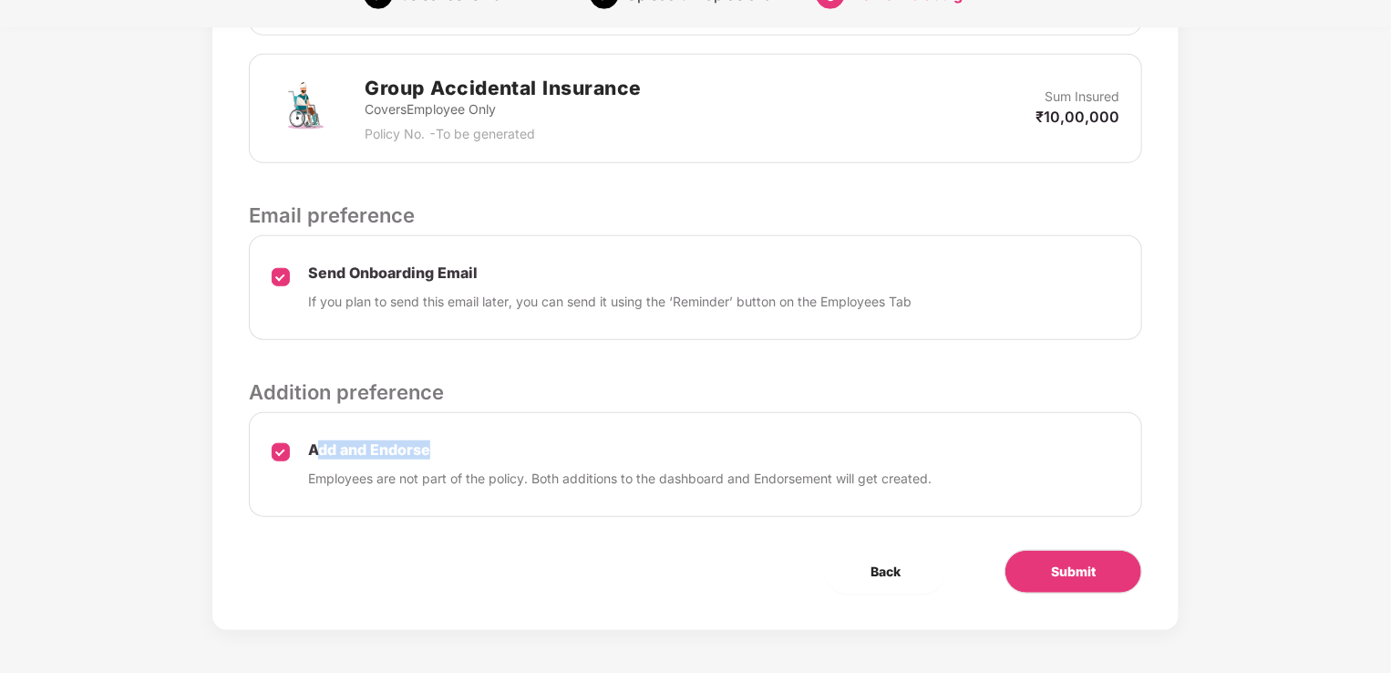
drag, startPoint x: 314, startPoint y: 451, endPoint x: 453, endPoint y: 451, distance: 139.5
click at [453, 451] on p "Add and Endorse" at bounding box center [619, 449] width 623 height 19
drag, startPoint x: 453, startPoint y: 451, endPoint x: 402, endPoint y: 545, distance: 106.9
click at [402, 545] on div "Review & Assign Benefits Data Mapped Successfully Employee-data.csv Affinity Be…" at bounding box center [695, 67] width 966 height 1126
click at [1053, 576] on span "Submit" at bounding box center [1073, 572] width 45 height 20
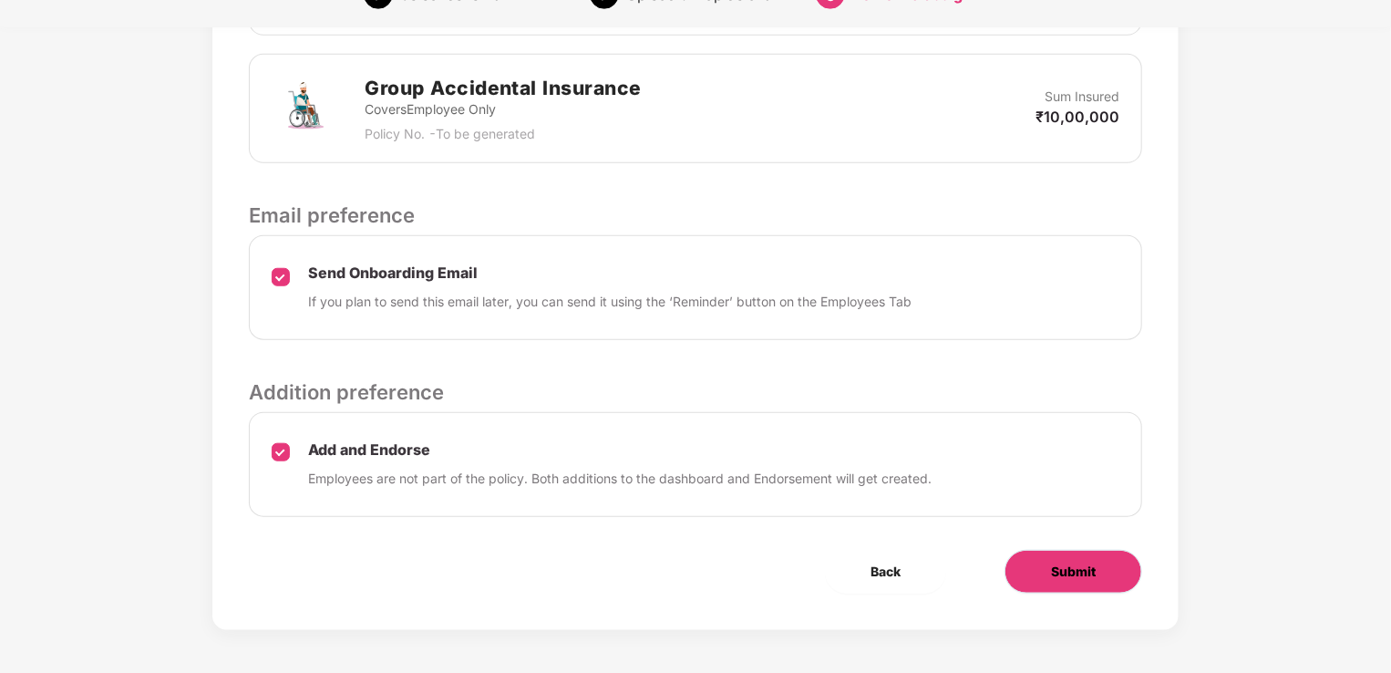
scroll to position [0, 0]
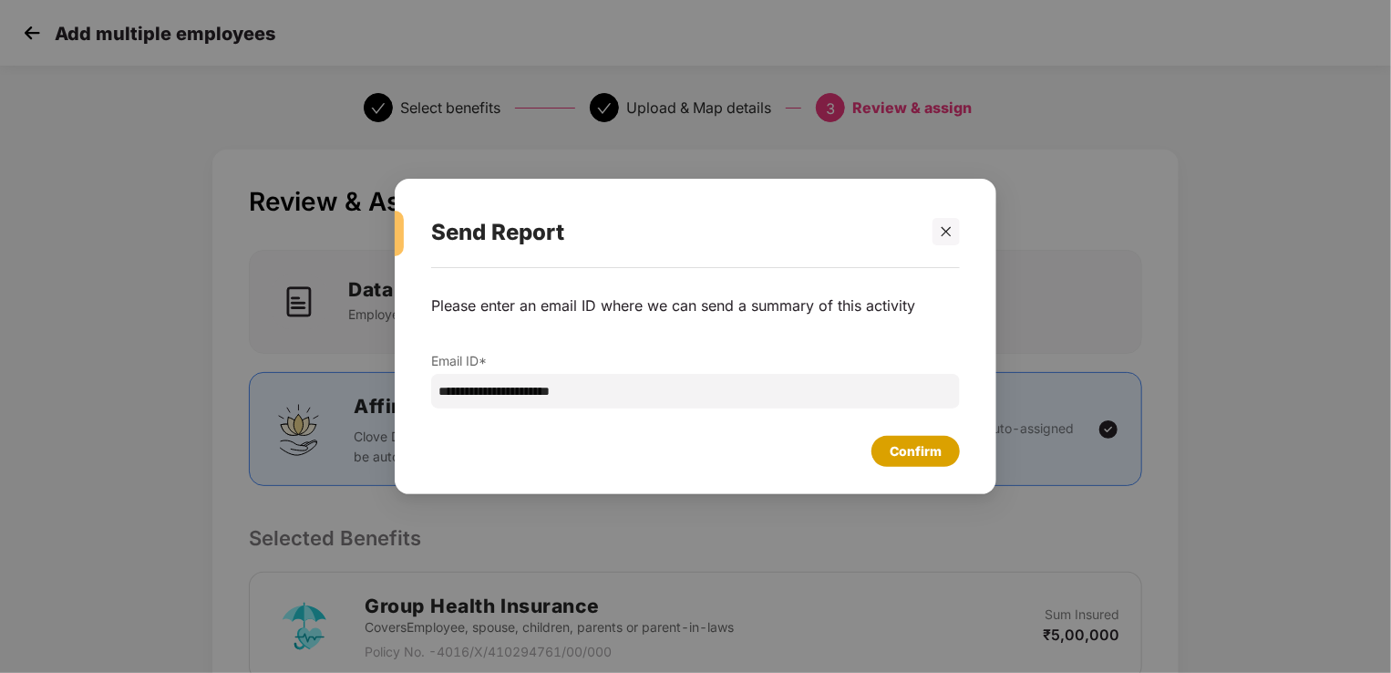
click at [922, 450] on div "Confirm" at bounding box center [916, 451] width 52 height 20
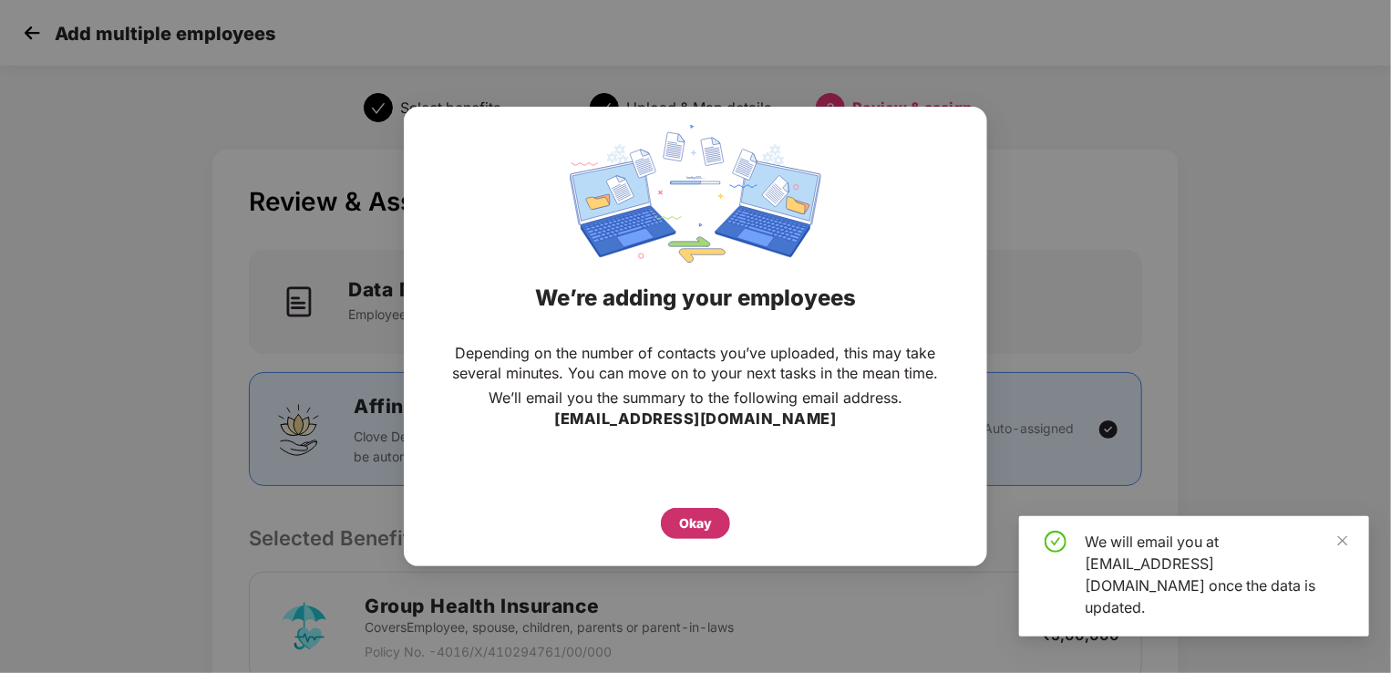
click at [691, 527] on div "Okay" at bounding box center [695, 523] width 33 height 20
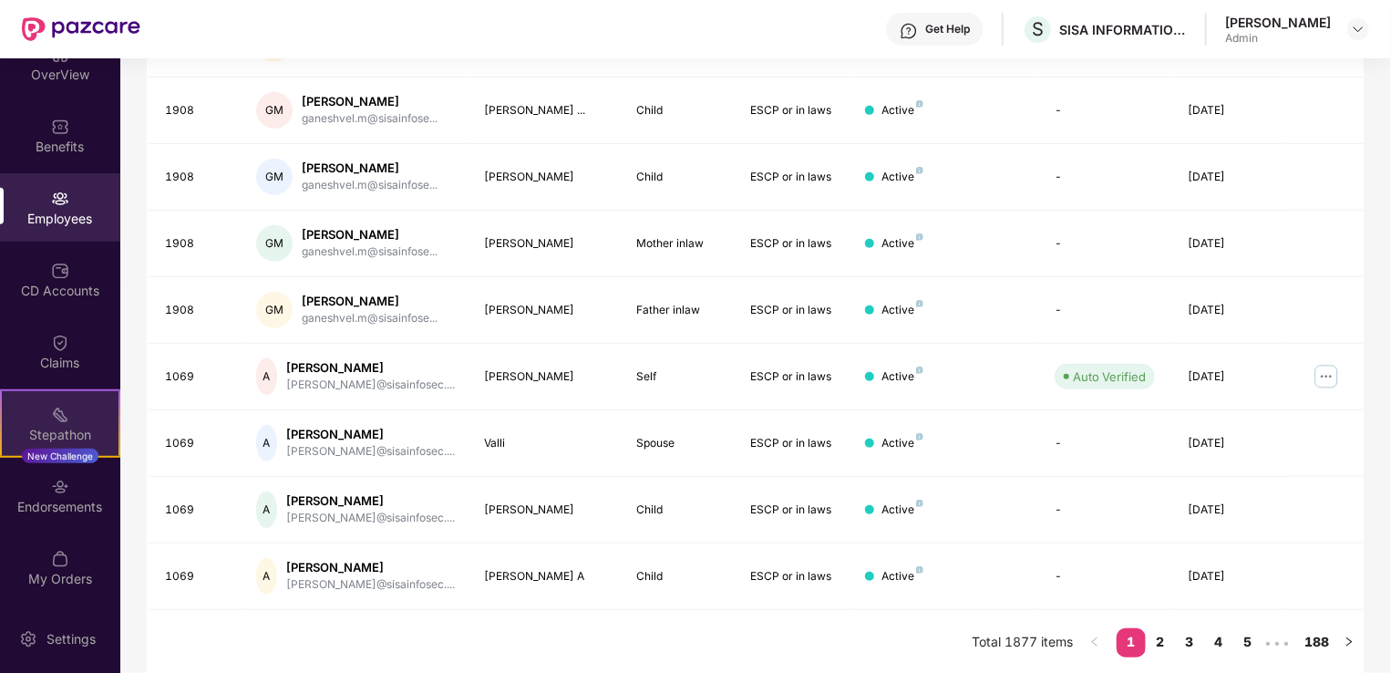
scroll to position [102, 0]
click at [73, 211] on div "Employees" at bounding box center [60, 218] width 120 height 18
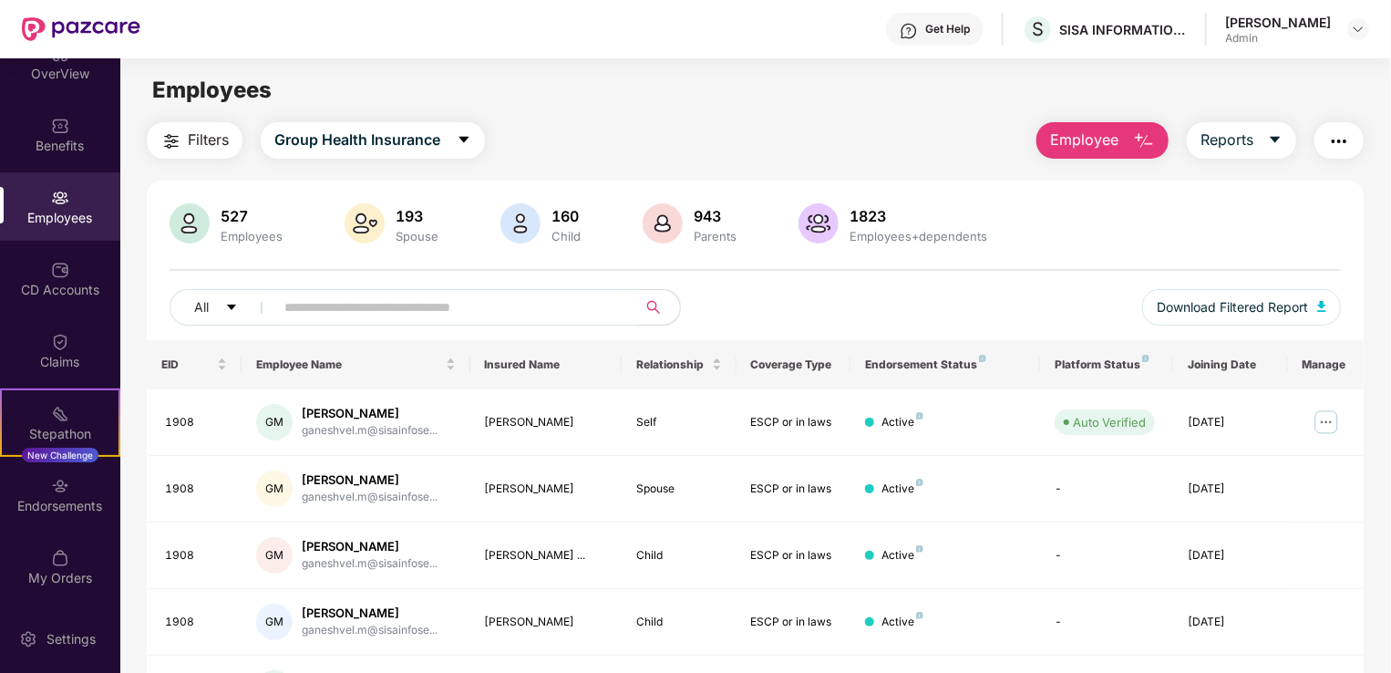
click at [1333, 145] on img "button" at bounding box center [1339, 141] width 22 height 22
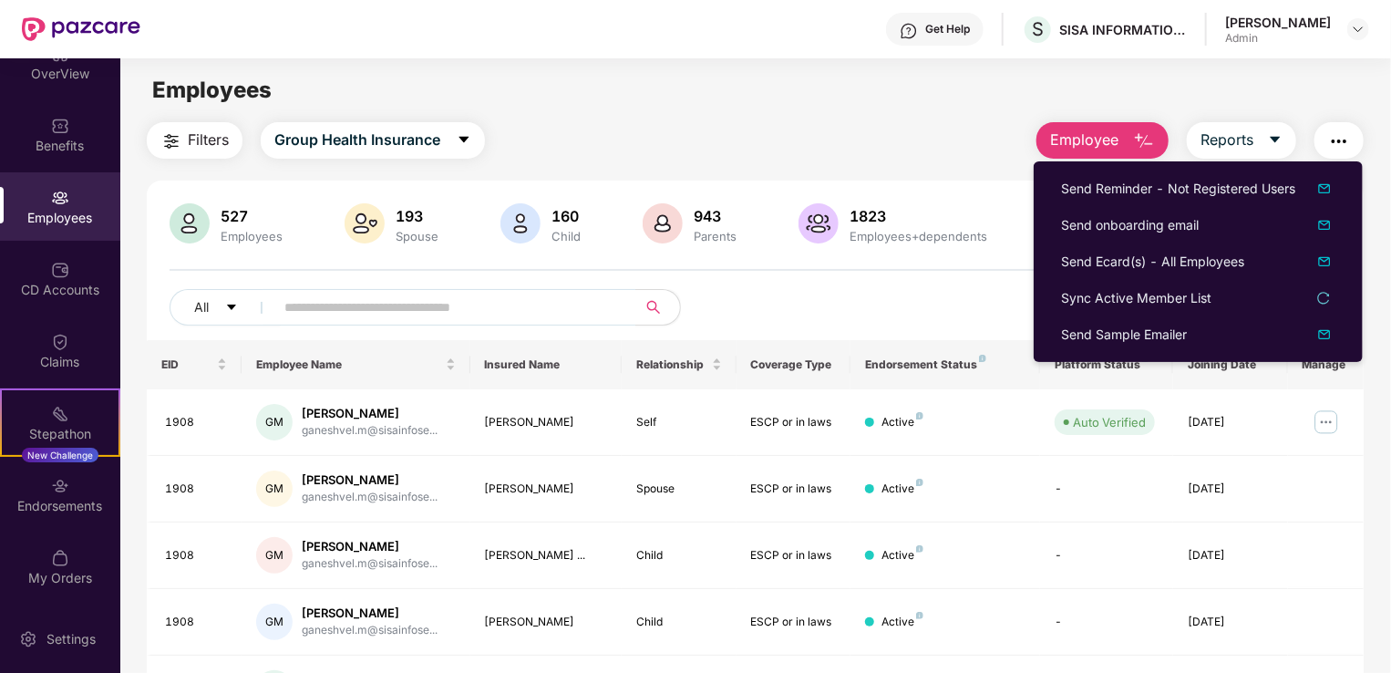
click at [802, 133] on div "Filters Group Health Insurance Employee Reports" at bounding box center [755, 140] width 1217 height 36
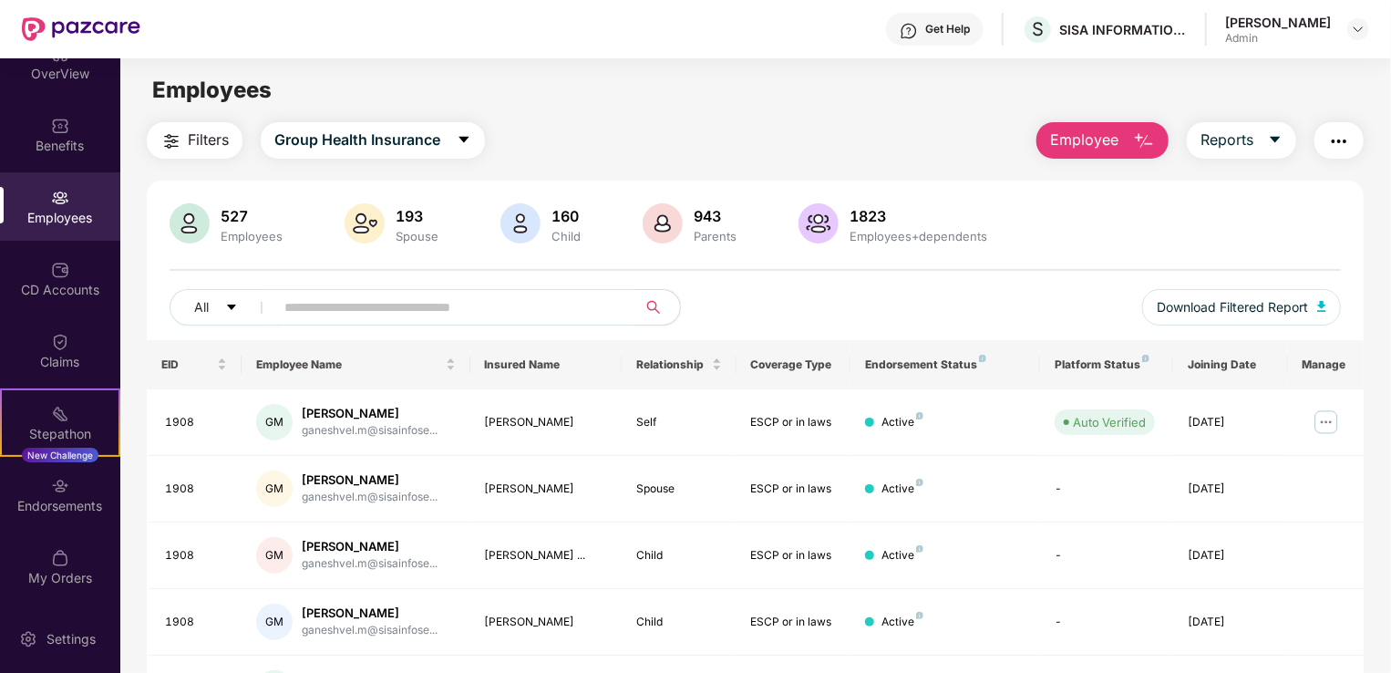
click at [1146, 130] on img "button" at bounding box center [1144, 141] width 22 height 22
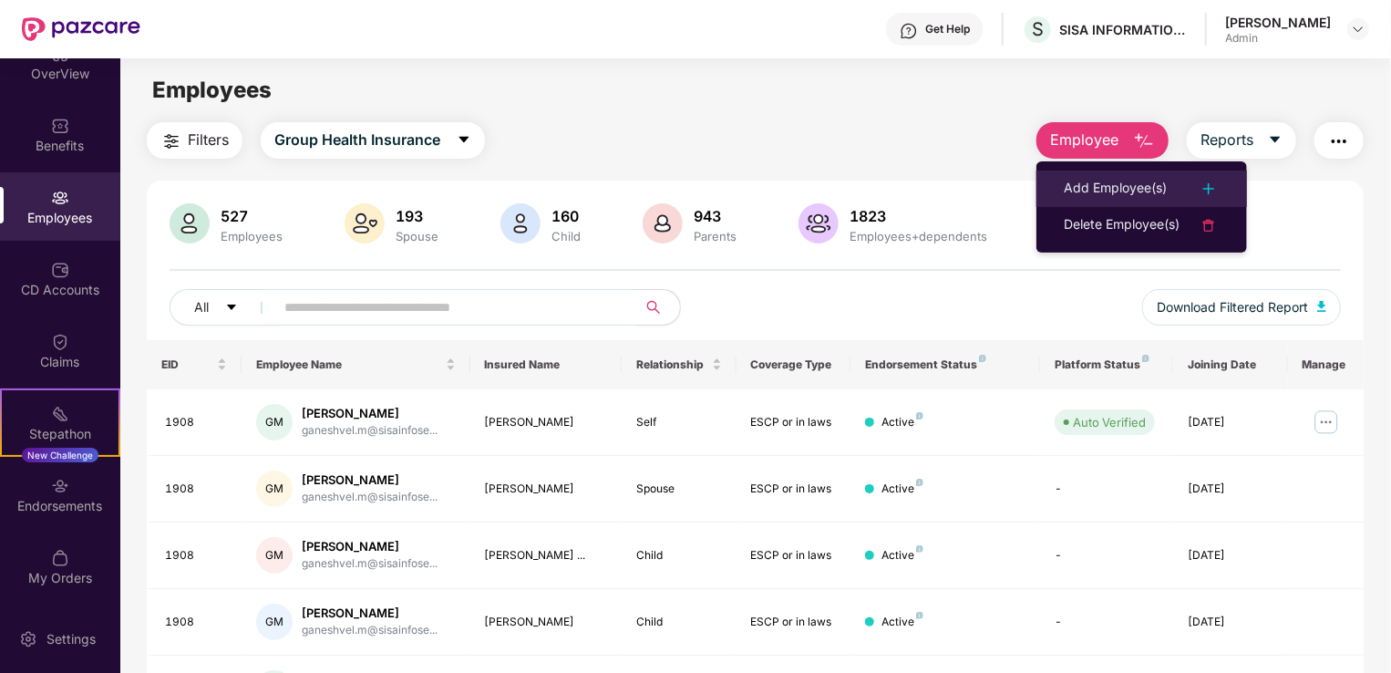
click at [1206, 184] on img at bounding box center [1209, 189] width 22 height 22
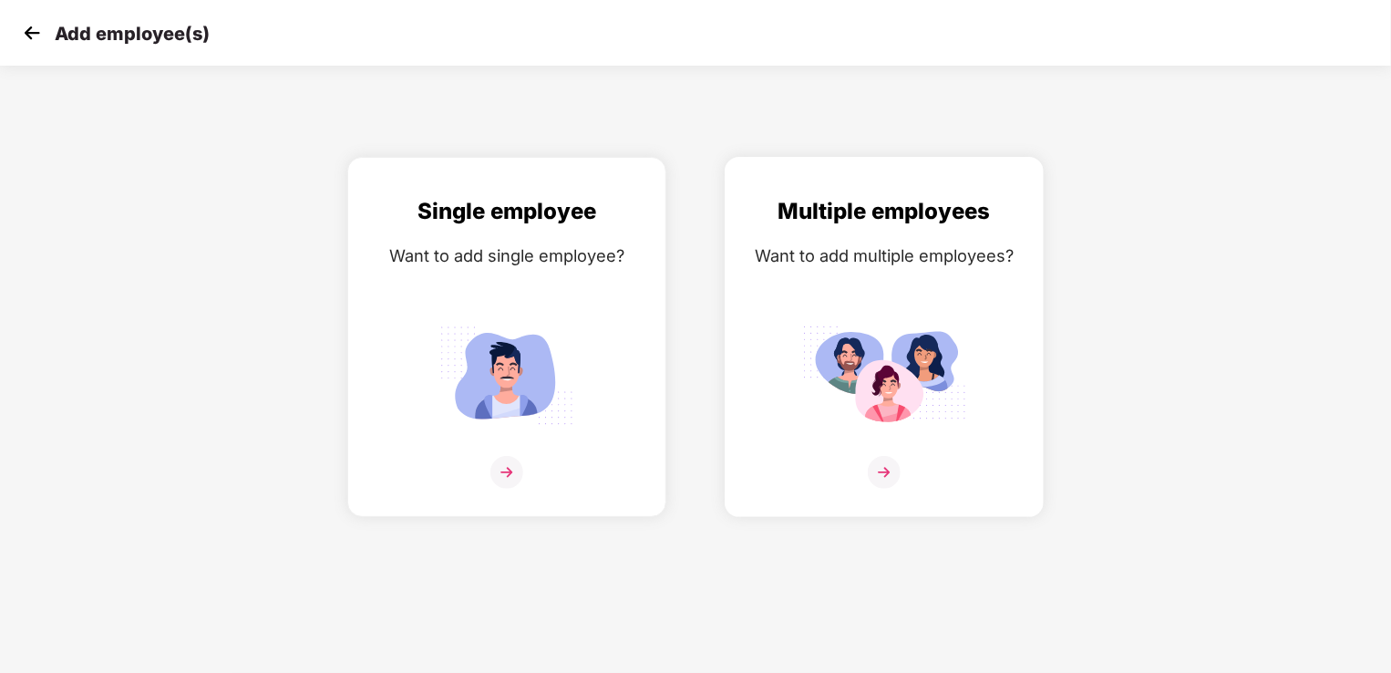
click at [877, 469] on img at bounding box center [884, 472] width 33 height 33
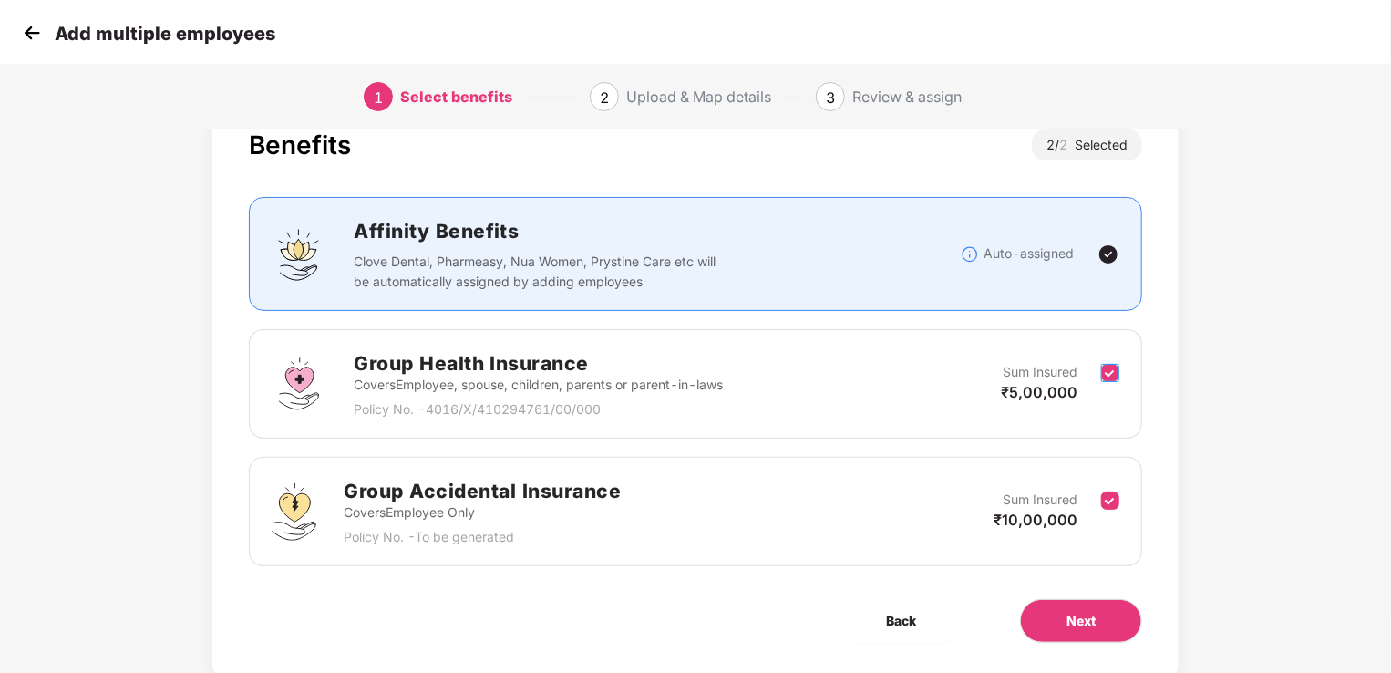
scroll to position [107, 0]
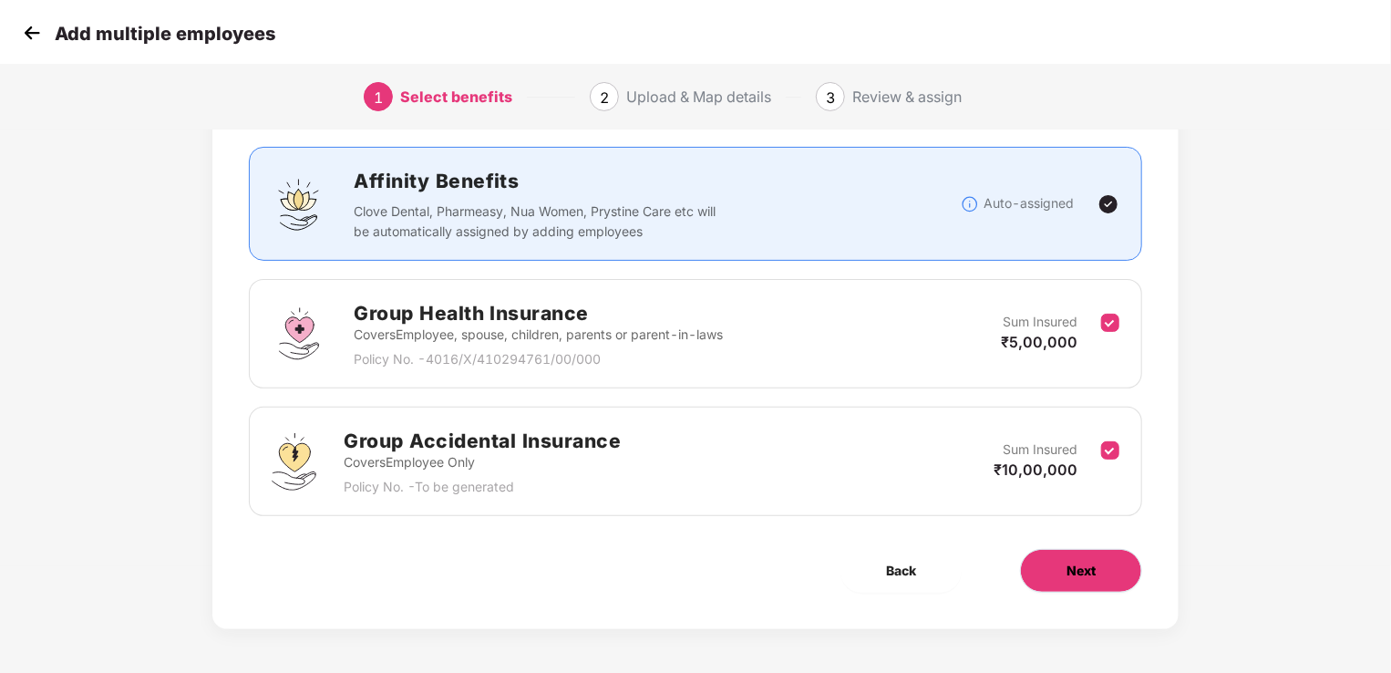
click at [1096, 564] on button "Next" at bounding box center [1081, 571] width 122 height 44
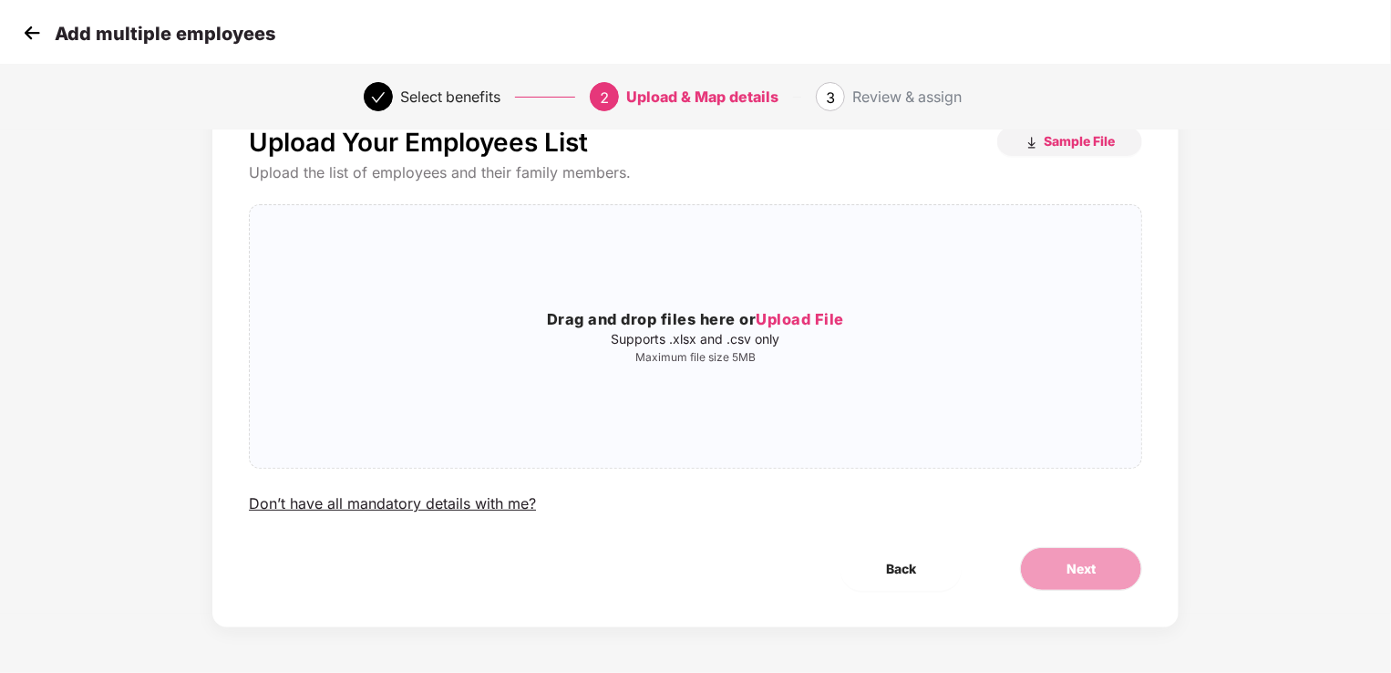
scroll to position [0, 0]
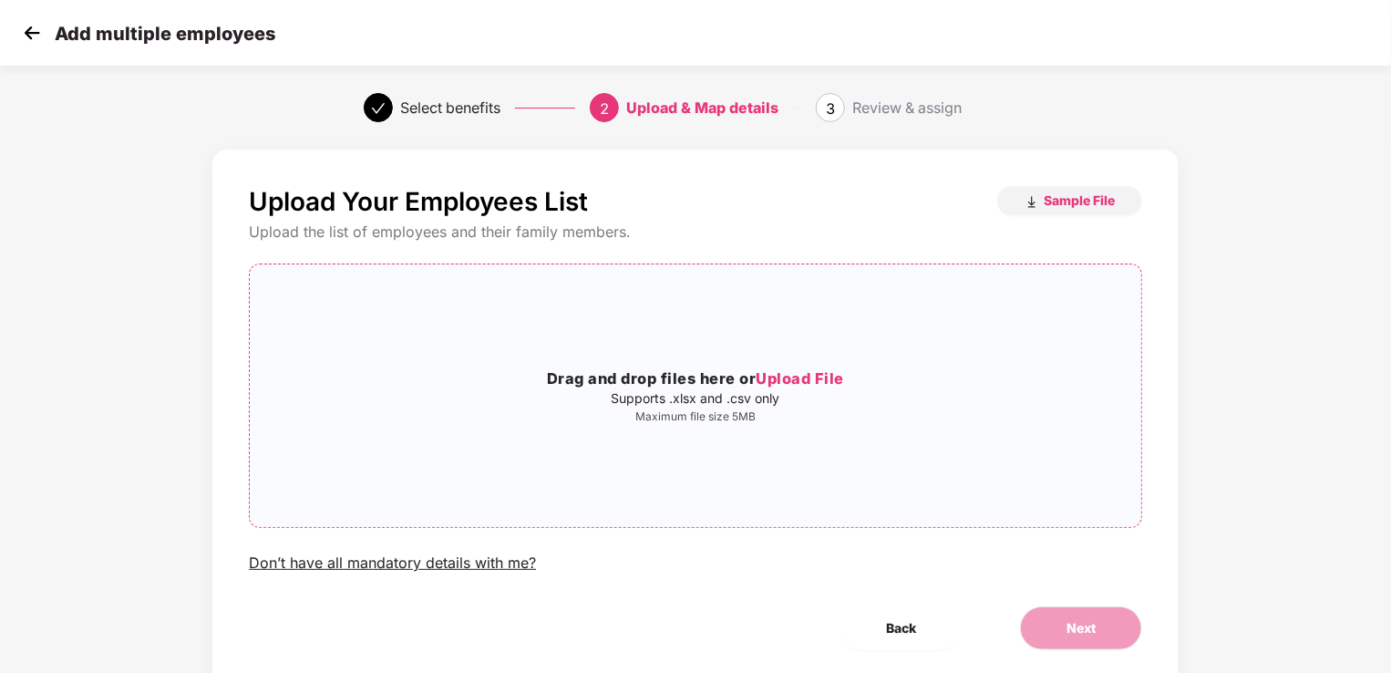
click at [803, 370] on span "Upload File" at bounding box center [800, 378] width 88 height 18
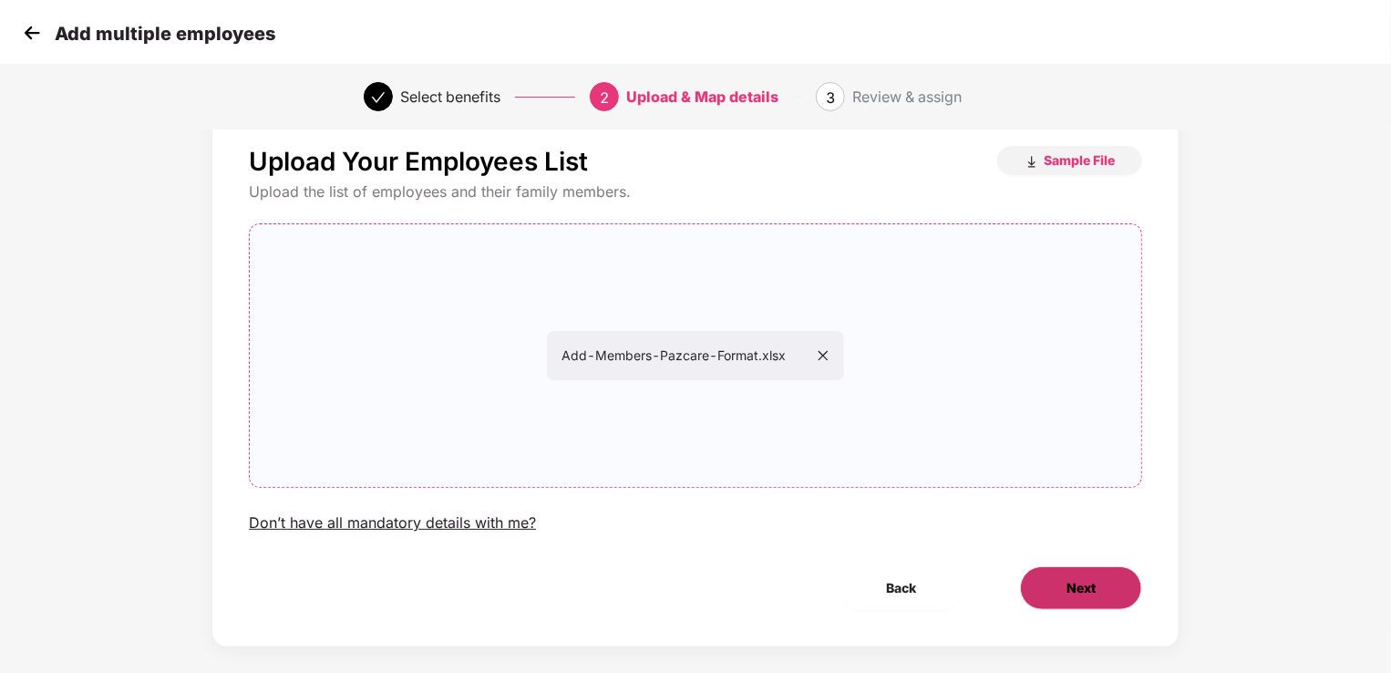
scroll to position [58, 0]
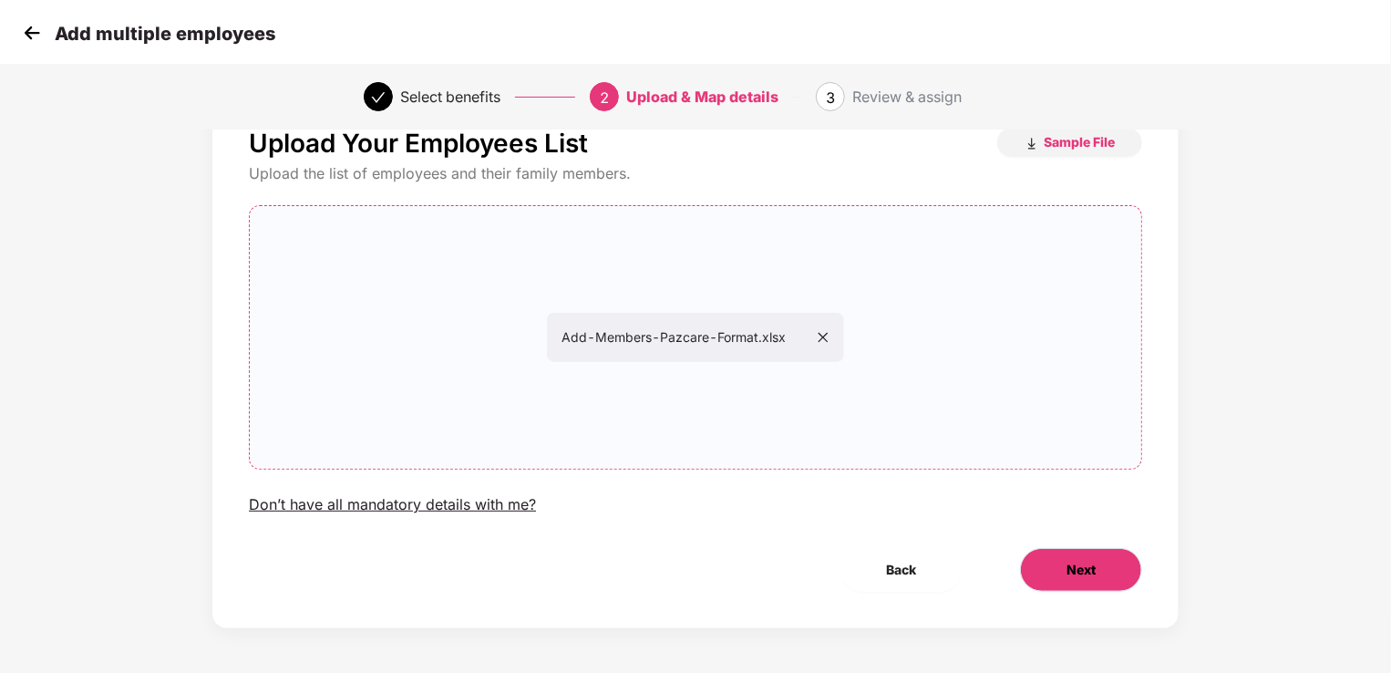
click at [1069, 578] on span "Next" at bounding box center [1080, 570] width 29 height 20
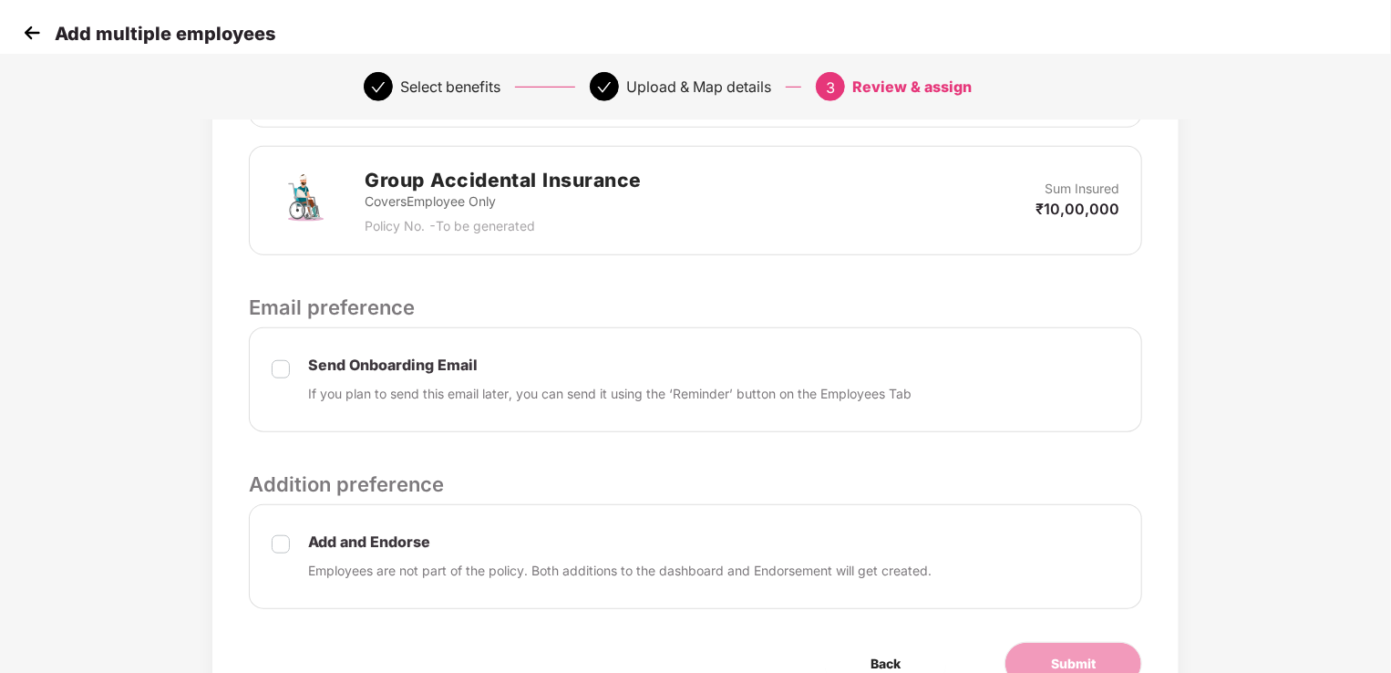
scroll to position [645, 0]
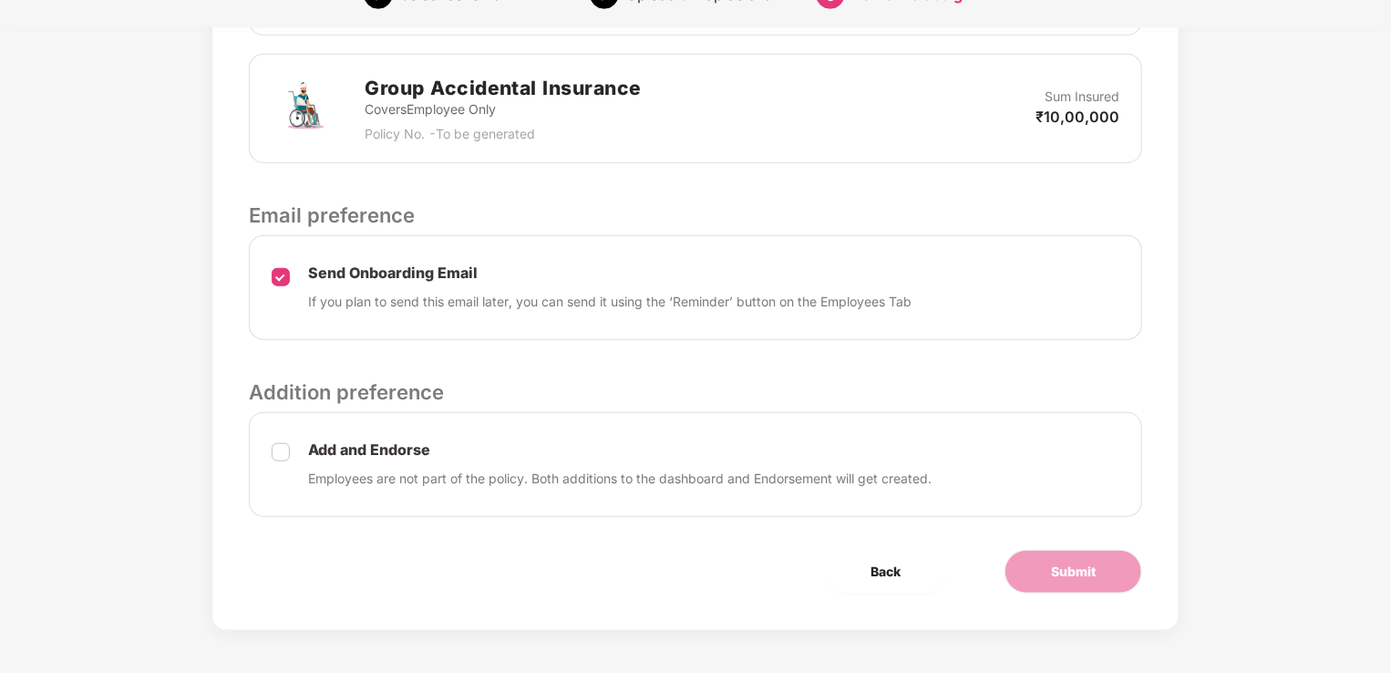
click at [282, 458] on label at bounding box center [281, 464] width 18 height 48
click at [1049, 574] on button "Submit" at bounding box center [1074, 572] width 138 height 44
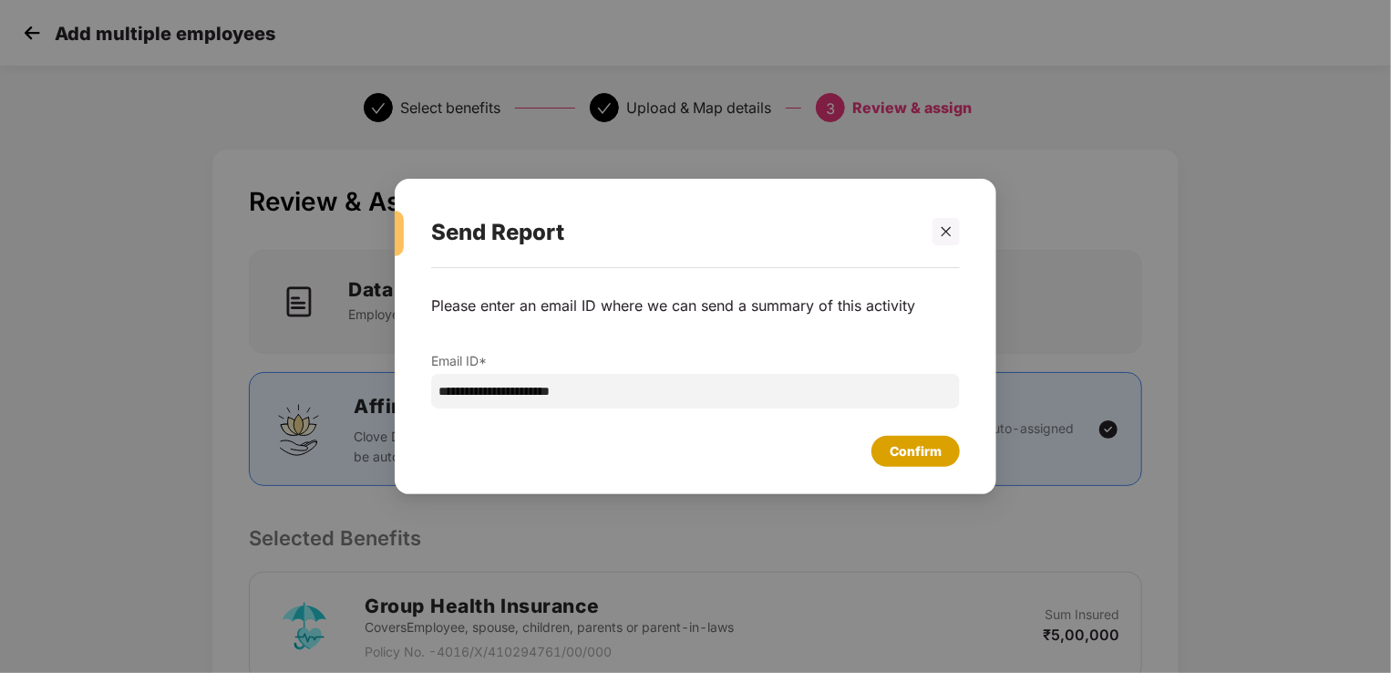
click at [920, 452] on div "Confirm" at bounding box center [916, 451] width 52 height 20
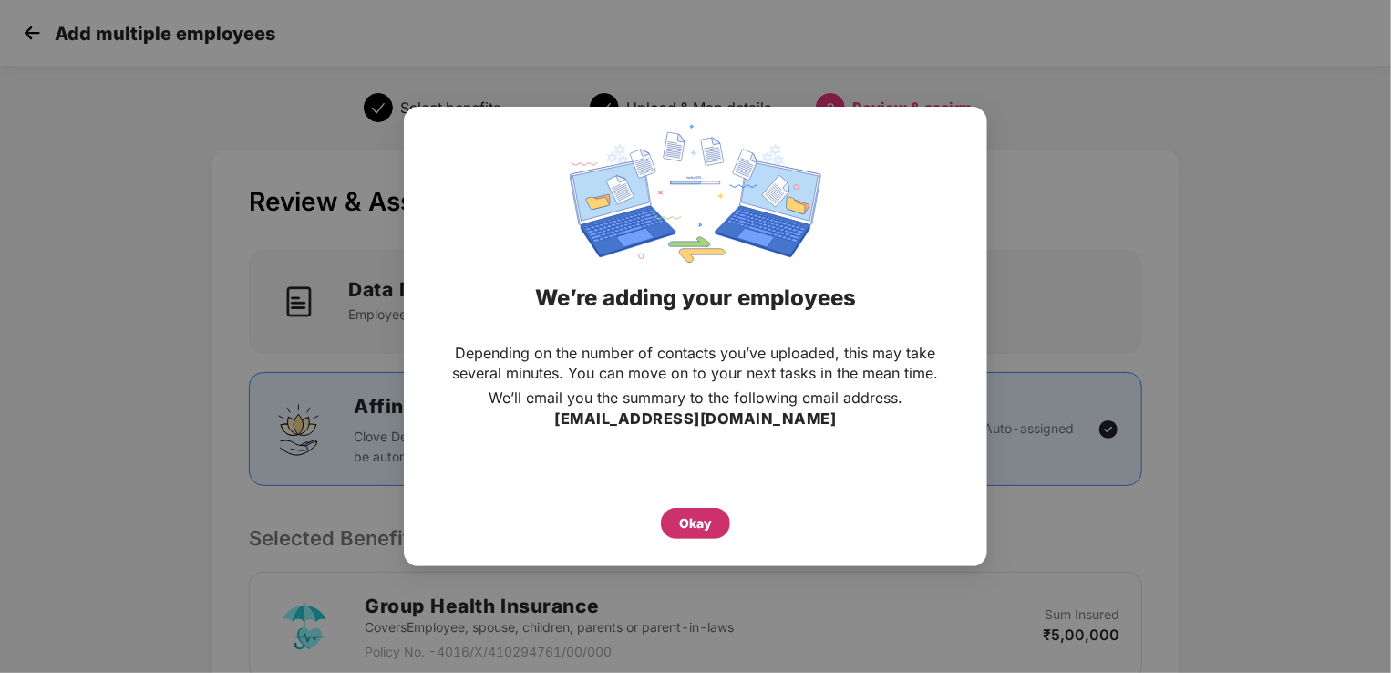
click at [702, 513] on div "Okay" at bounding box center [695, 523] width 33 height 20
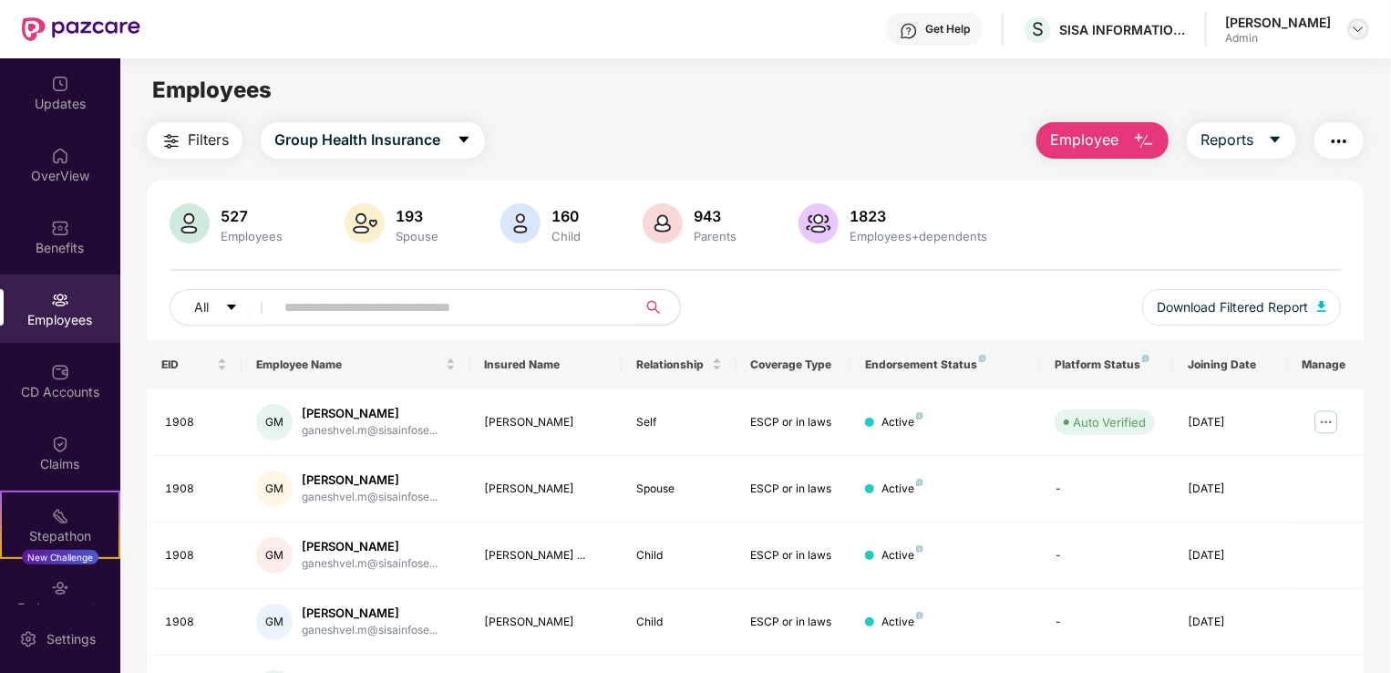
click at [1360, 34] on img at bounding box center [1358, 29] width 15 height 15
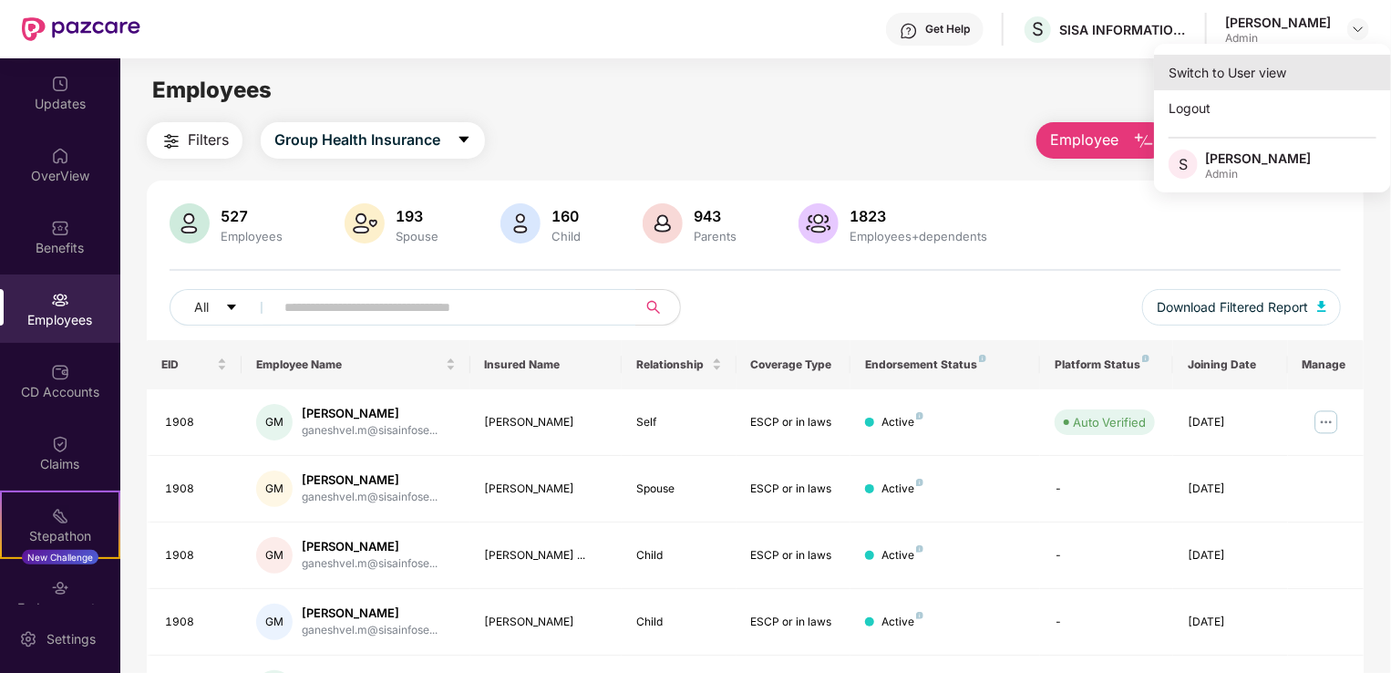
click at [1220, 77] on div "Switch to User view" at bounding box center [1272, 73] width 237 height 36
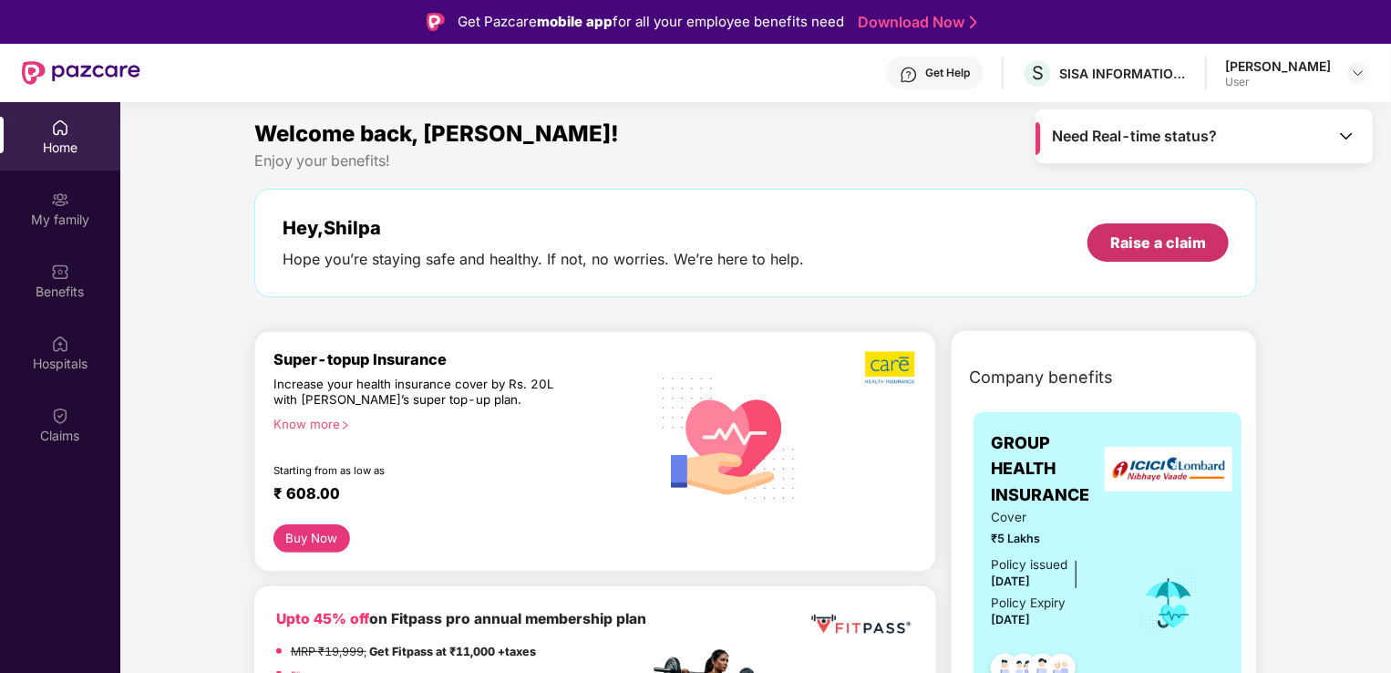
click at [1130, 225] on div "Raise a claim" at bounding box center [1157, 242] width 141 height 38
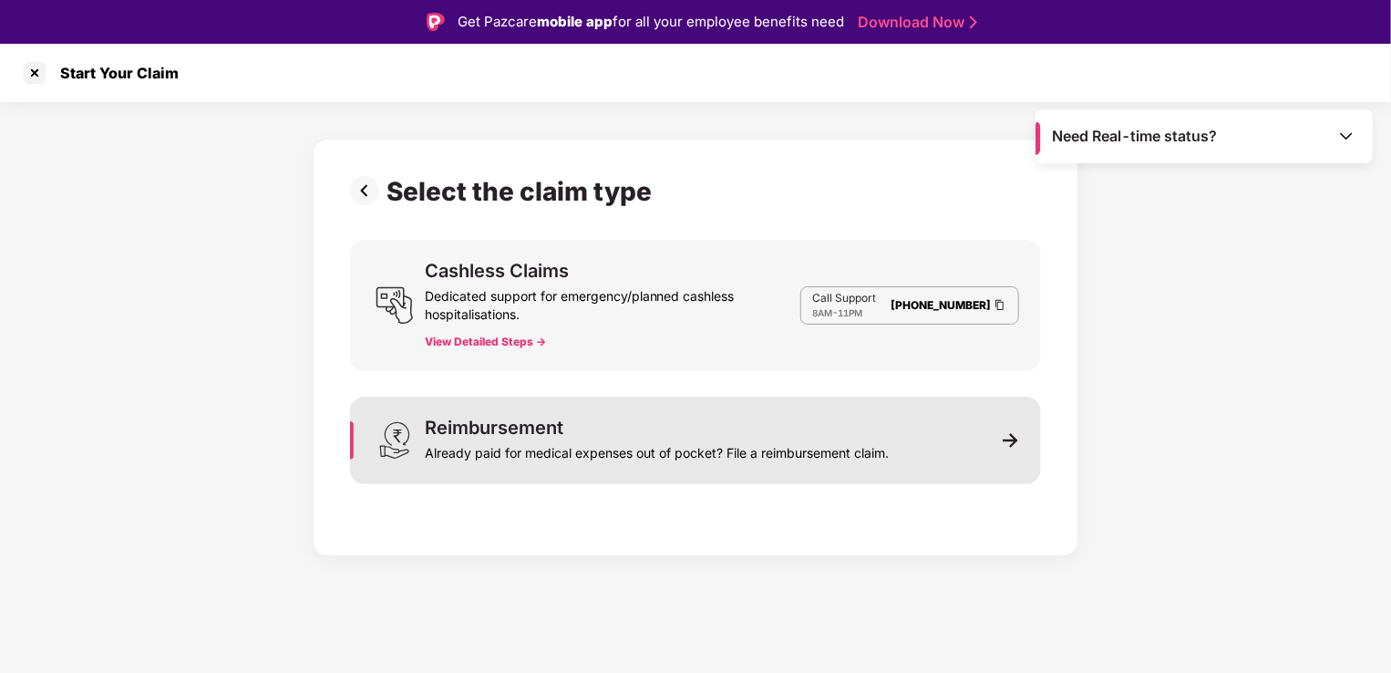
click at [929, 432] on div "Reimbursement Already paid for medical expenses out of pocket? File a reimburse…" at bounding box center [695, 441] width 691 height 88
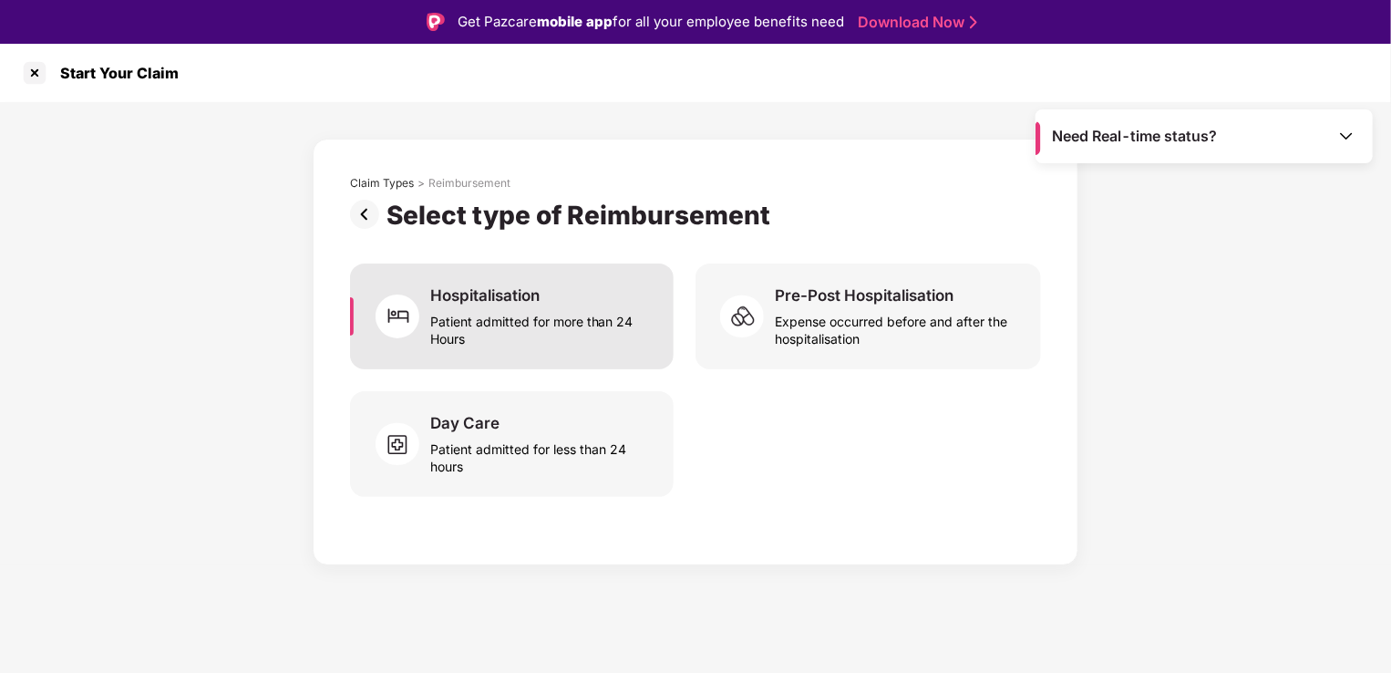
click at [590, 303] on div "Hospitalisation Patient admitted for more than 24 Hours" at bounding box center [541, 316] width 222 height 62
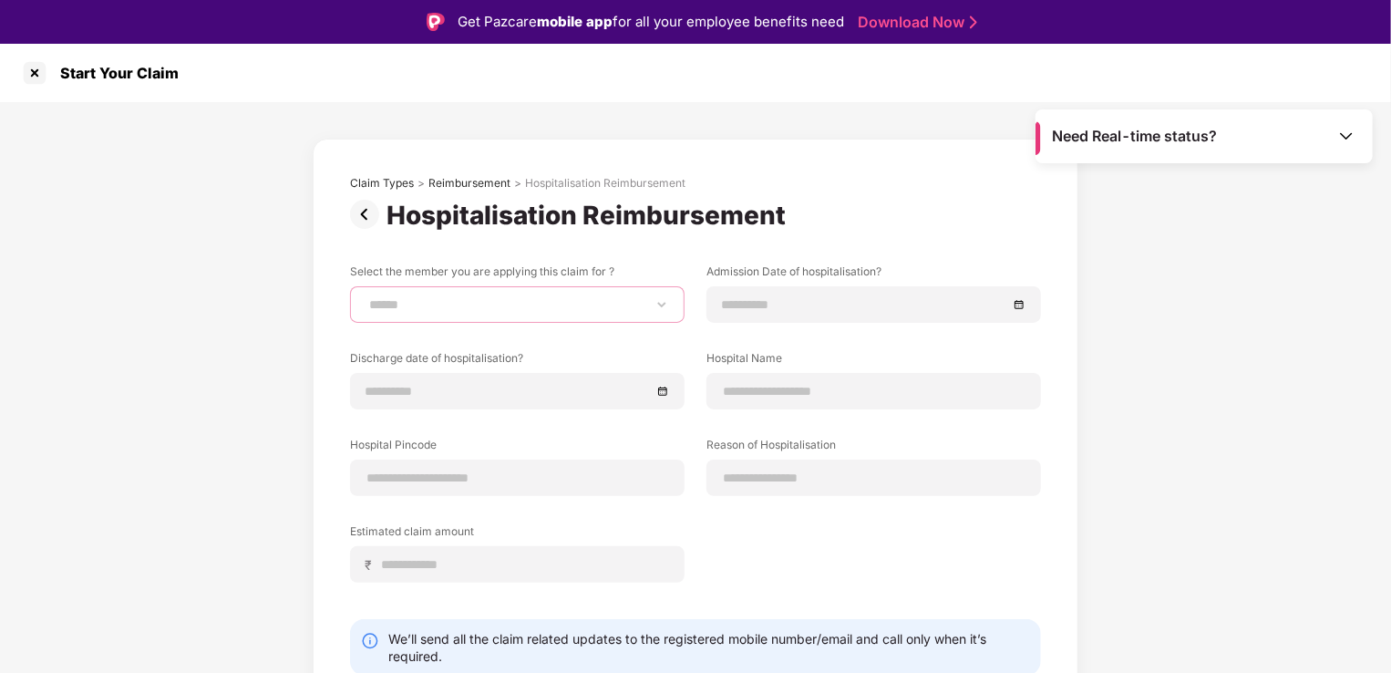
click at [559, 304] on select "**********" at bounding box center [518, 304] width 304 height 15
select select "**********"
click at [366, 297] on select "**********" at bounding box center [518, 304] width 304 height 15
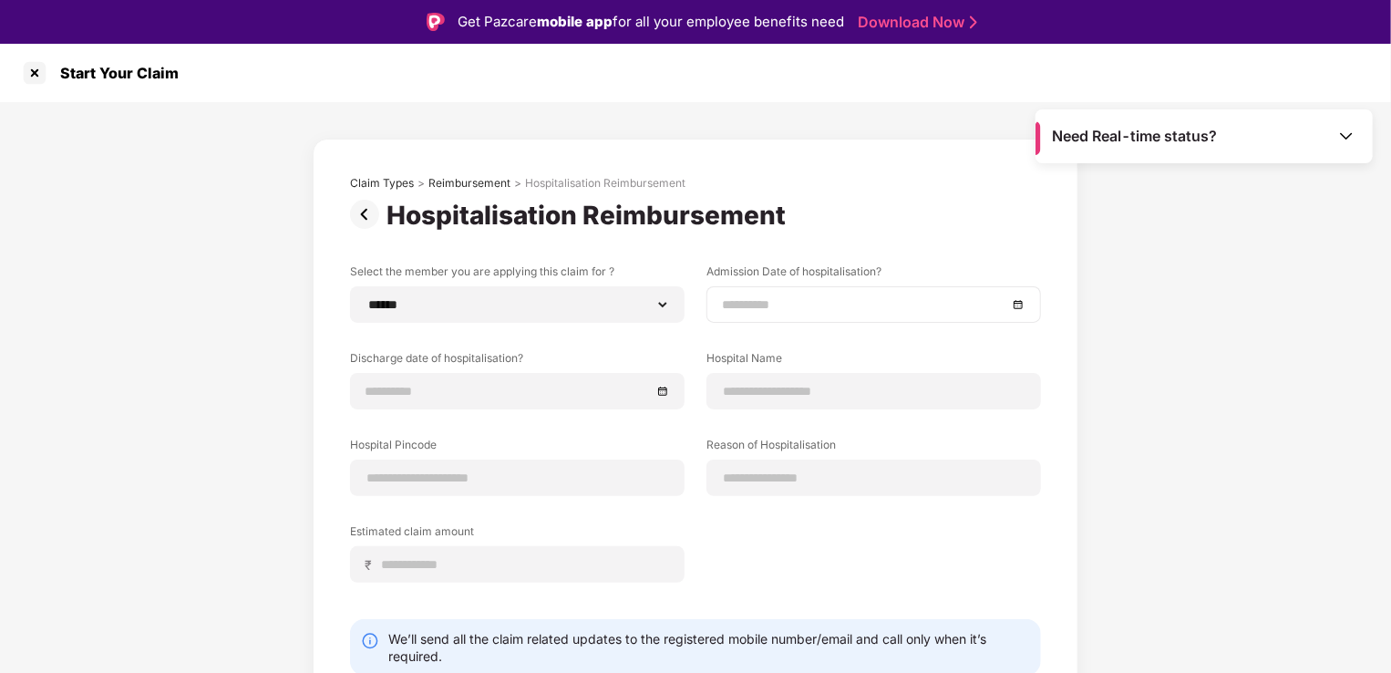
click at [929, 314] on div at bounding box center [873, 304] width 335 height 36
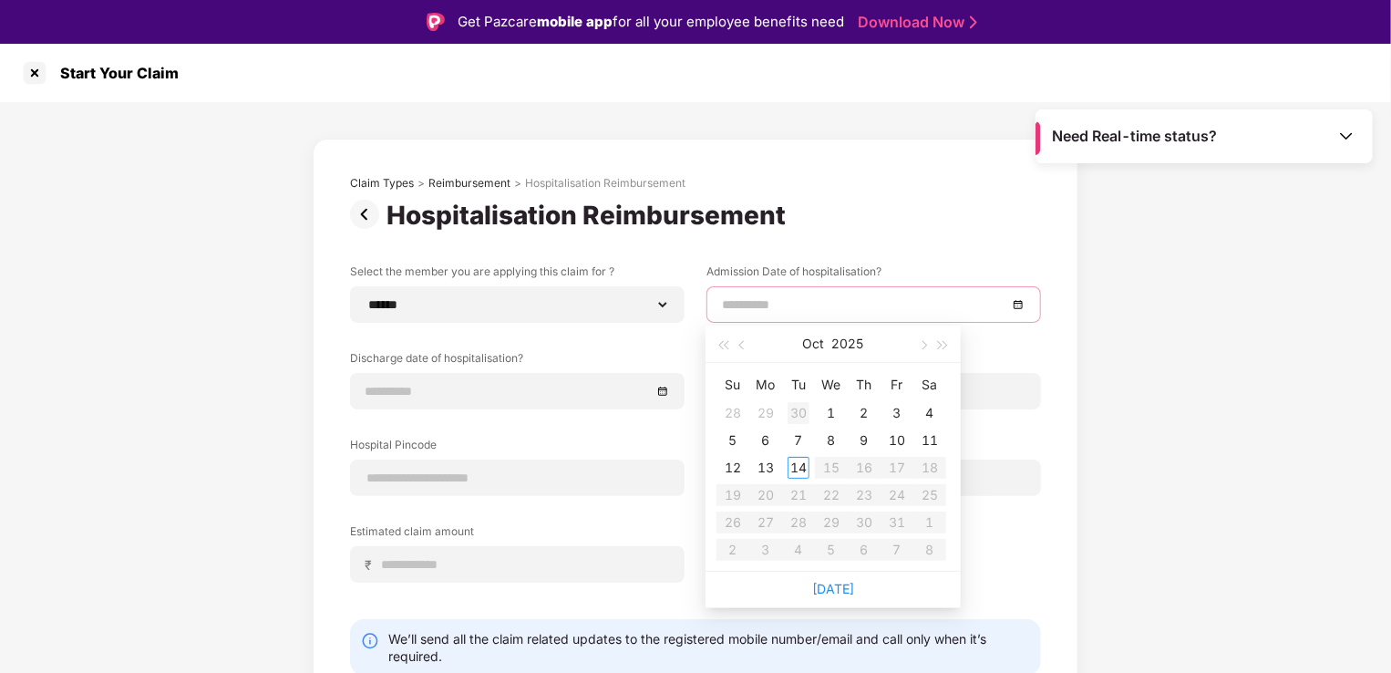
type input "**********"
click at [744, 345] on span "button" at bounding box center [743, 345] width 9 height 9
type input "**********"
click at [763, 490] on div "22" at bounding box center [766, 495] width 22 height 22
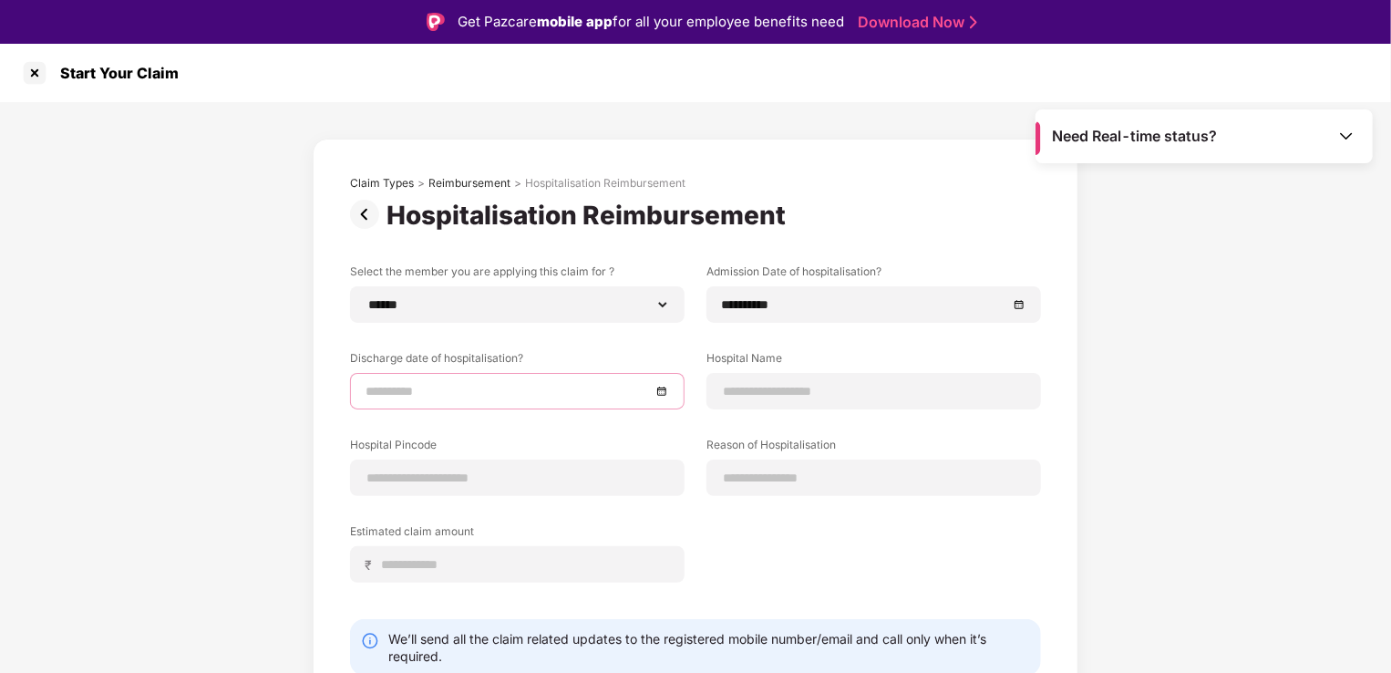
click at [515, 394] on input at bounding box center [508, 391] width 285 height 20
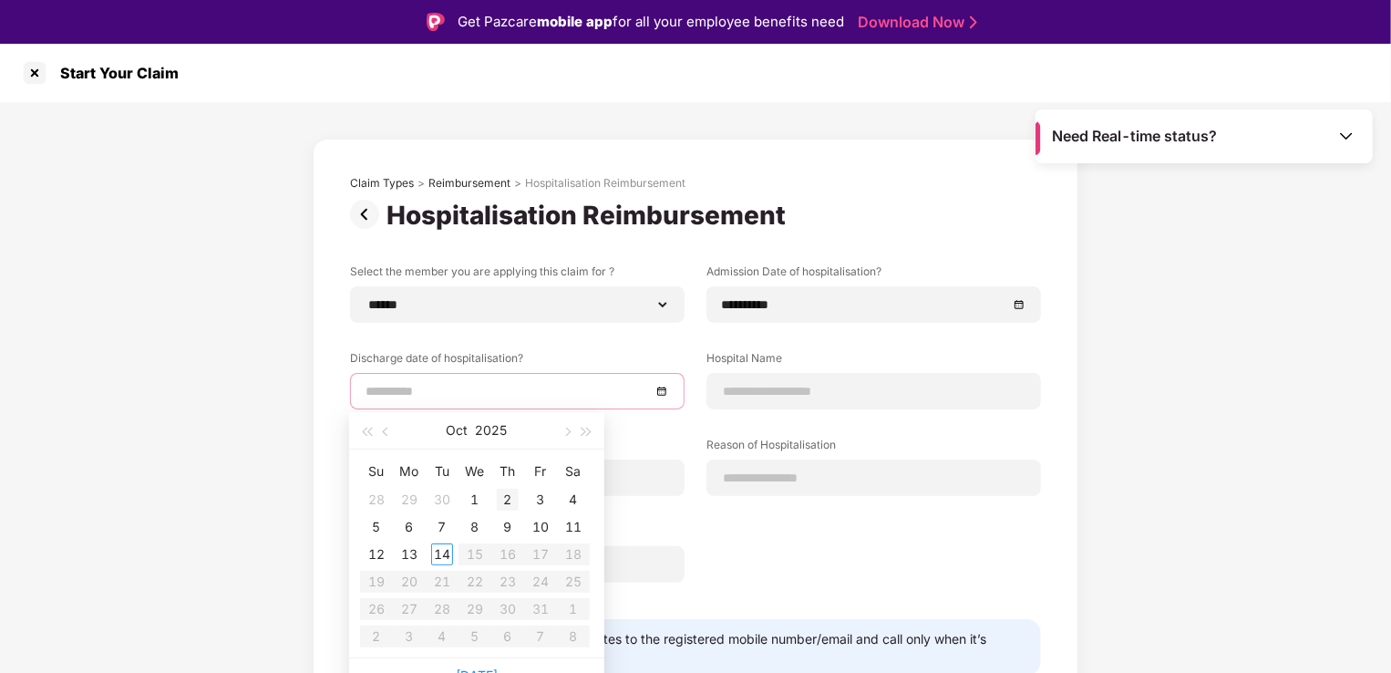
type input "**********"
click at [391, 430] on button "button" at bounding box center [386, 430] width 20 height 36
type input "**********"
click at [568, 581] on div "27" at bounding box center [573, 582] width 22 height 22
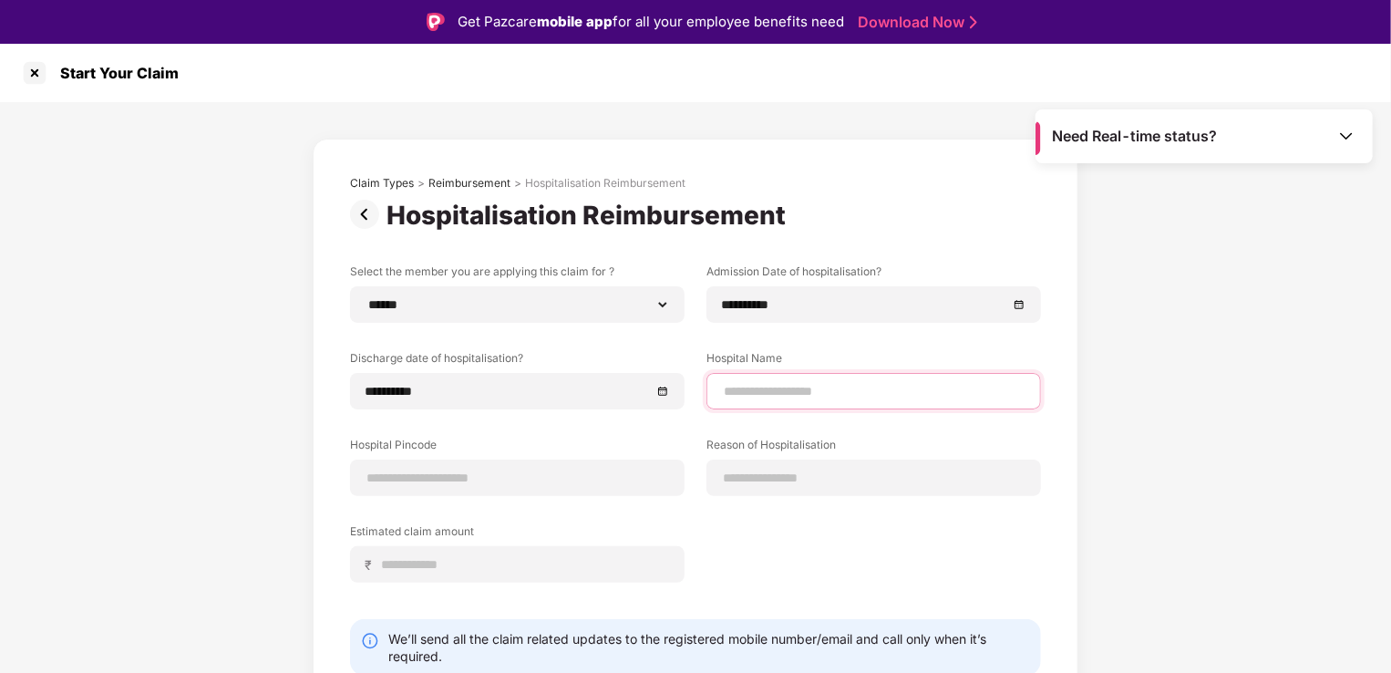
click at [814, 392] on input at bounding box center [874, 391] width 304 height 19
type input "**********"
click at [521, 472] on input at bounding box center [518, 478] width 304 height 19
type input "******"
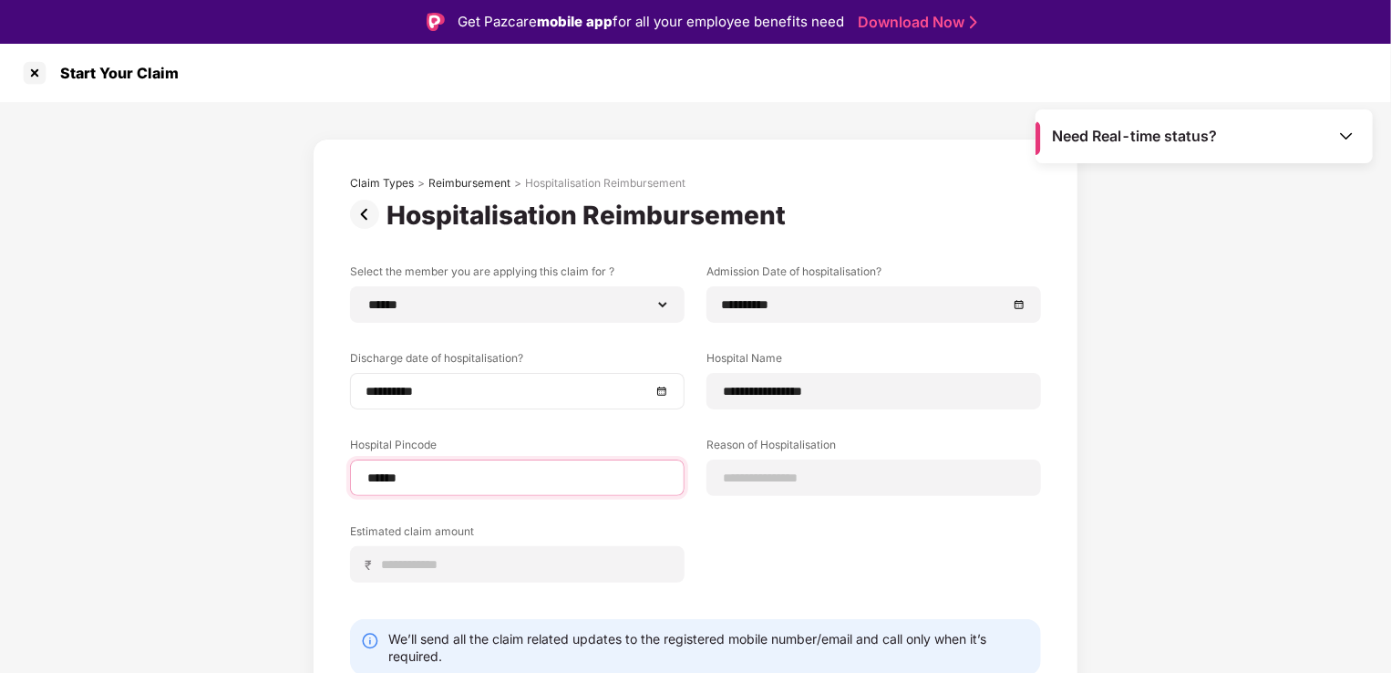
select select "*********"
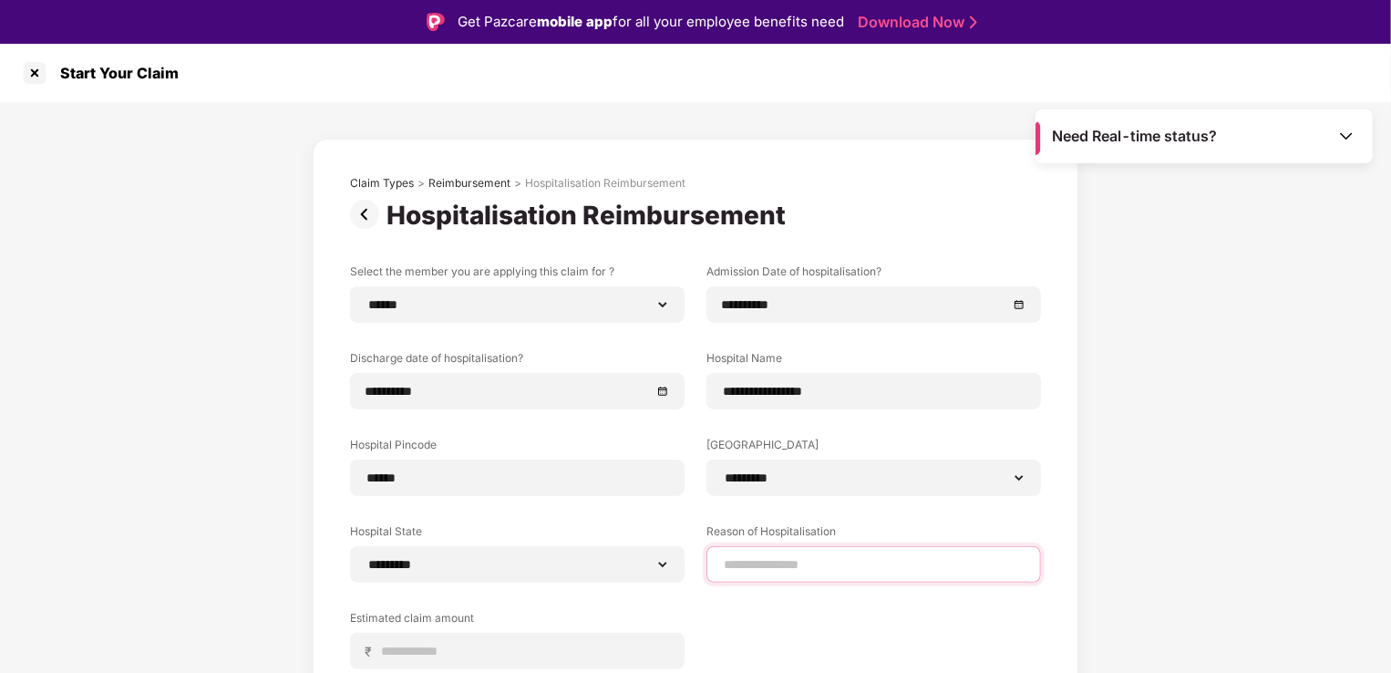
click at [773, 556] on input at bounding box center [874, 564] width 304 height 19
type input "***"
click at [467, 655] on input at bounding box center [524, 651] width 289 height 19
type input "*****"
click at [1133, 552] on div "**********" at bounding box center [695, 488] width 1391 height 772
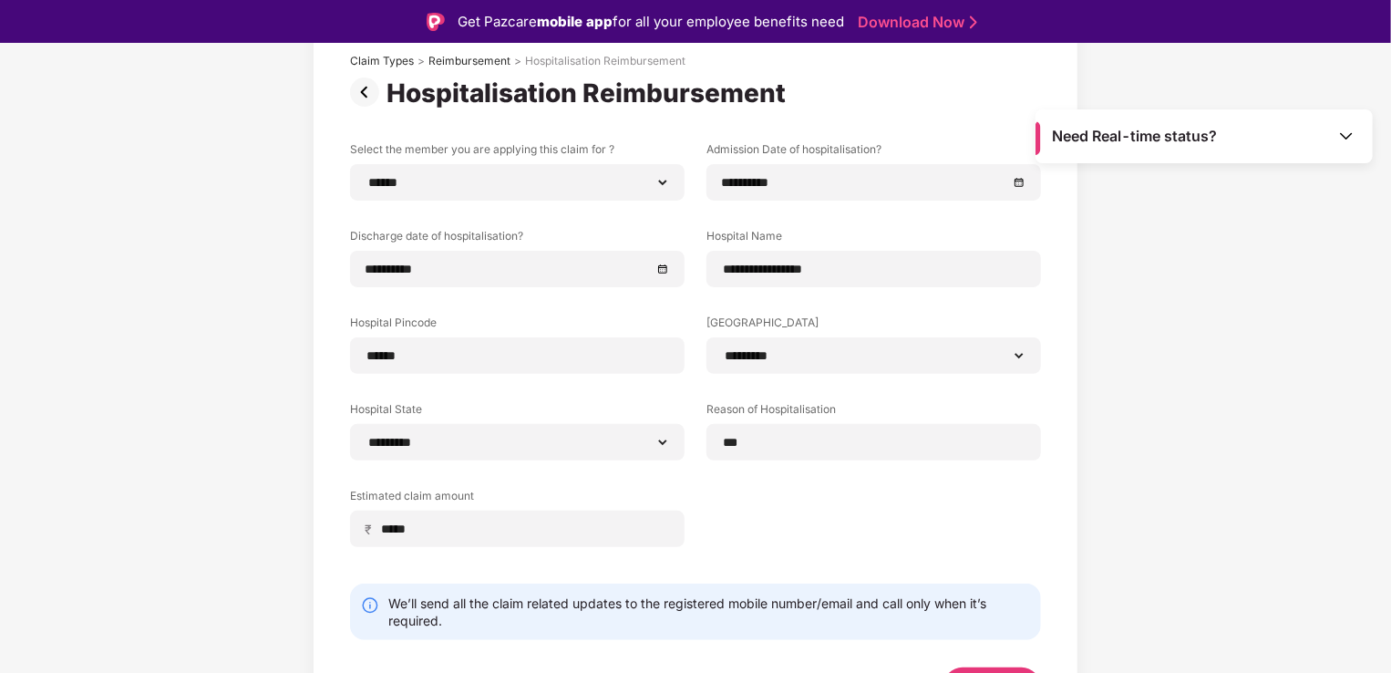
scroll to position [157, 0]
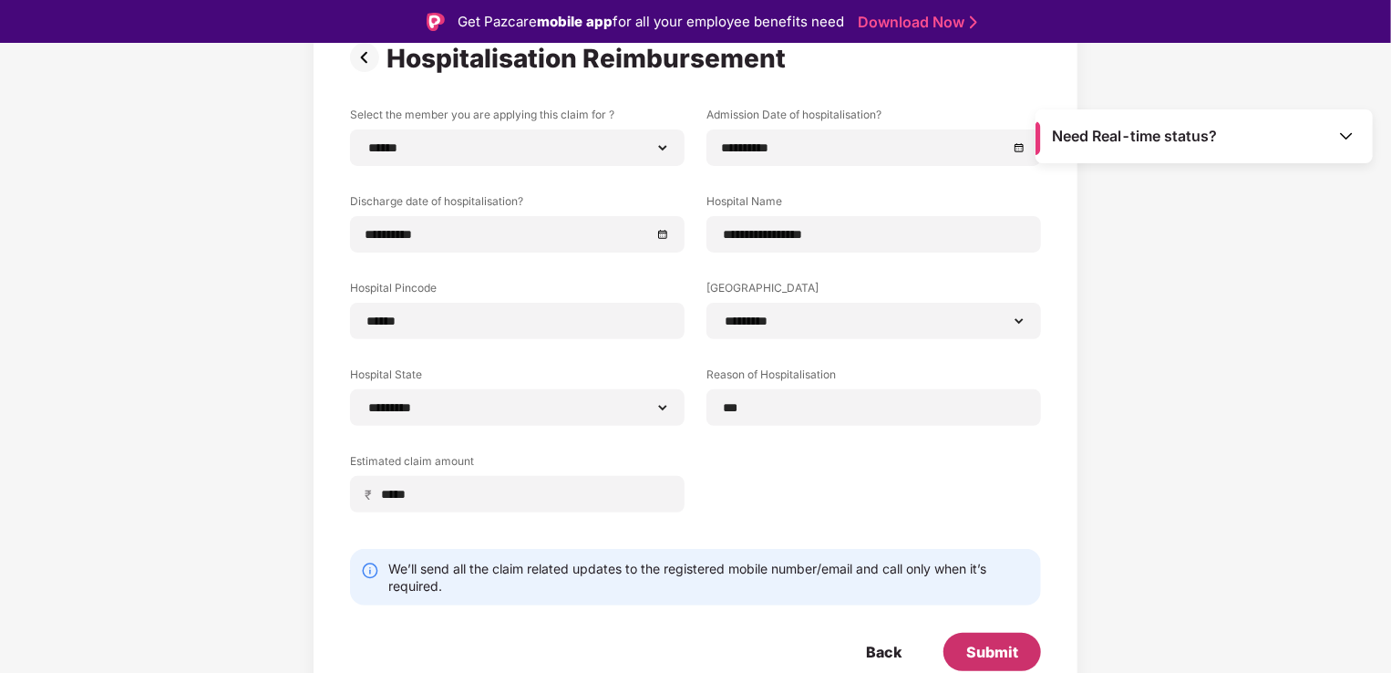
click at [994, 655] on div "Submit" at bounding box center [992, 652] width 52 height 20
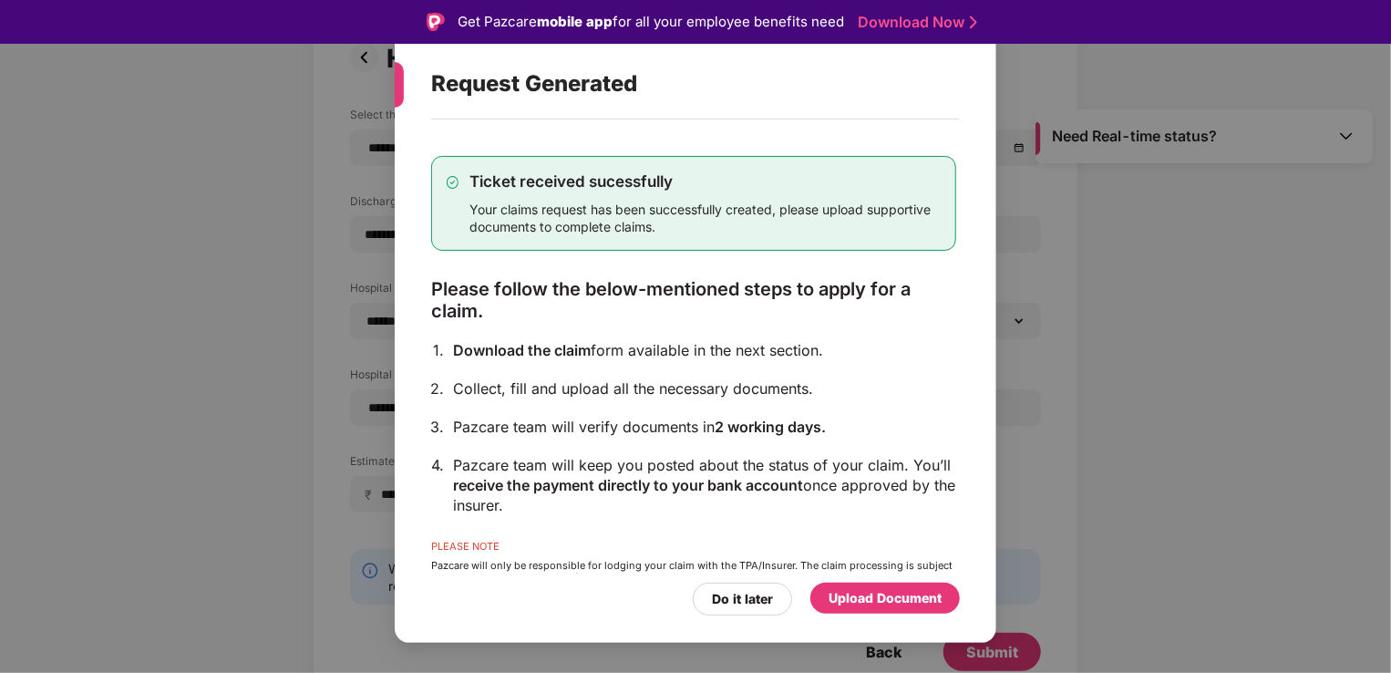
click at [846, 602] on div "Upload Document" at bounding box center [885, 598] width 113 height 20
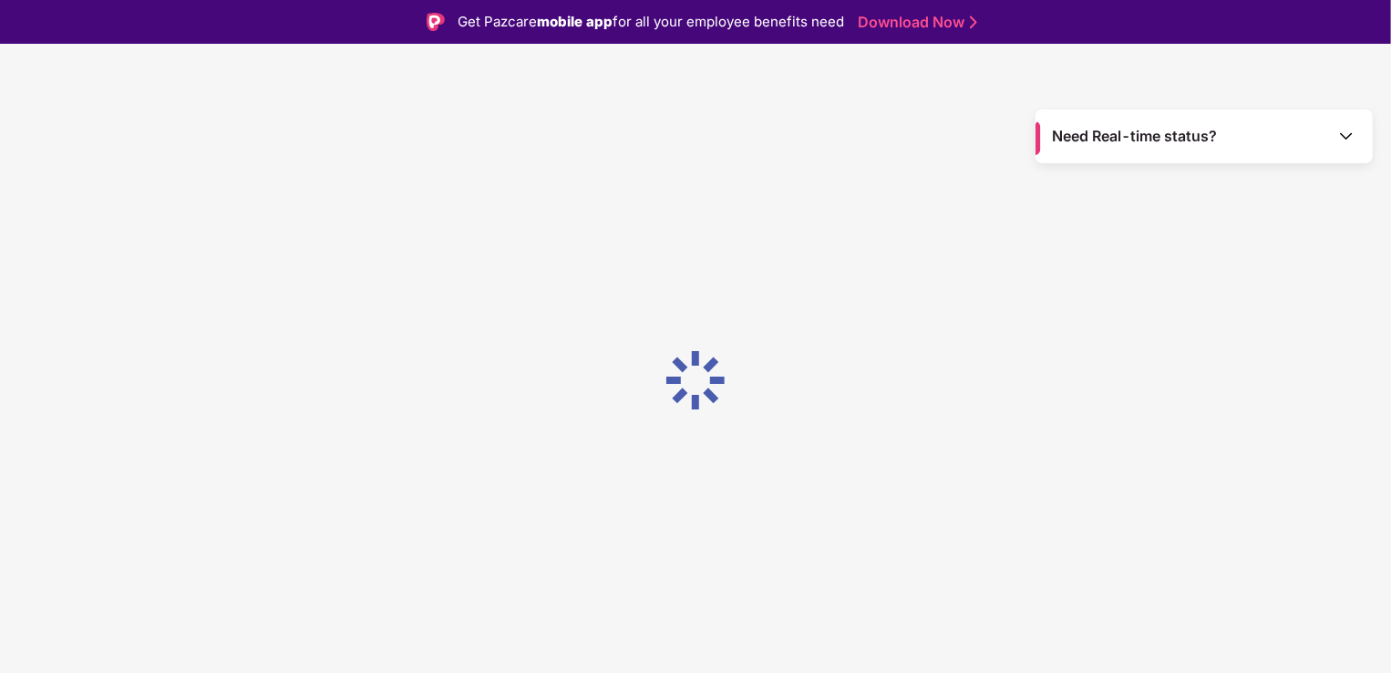
scroll to position [0, 0]
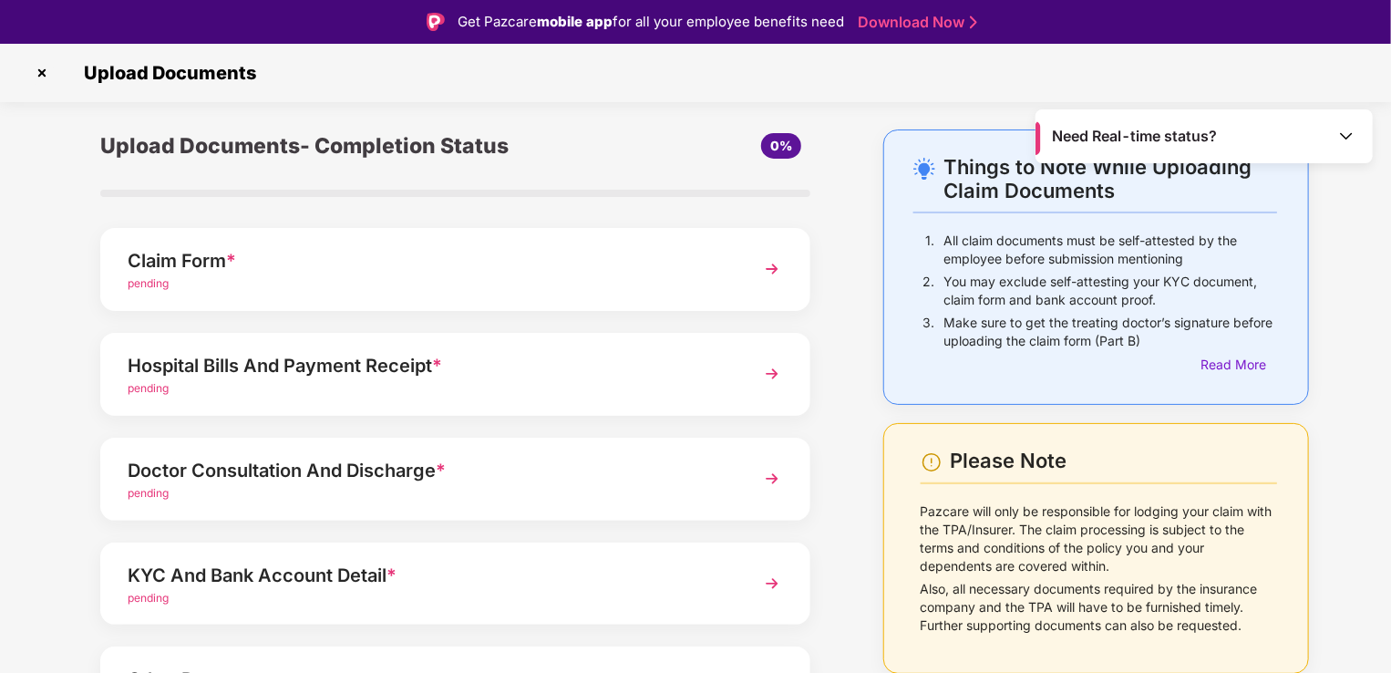
click at [42, 82] on img at bounding box center [41, 72] width 29 height 29
